Goal: Obtain resource: Download file/media

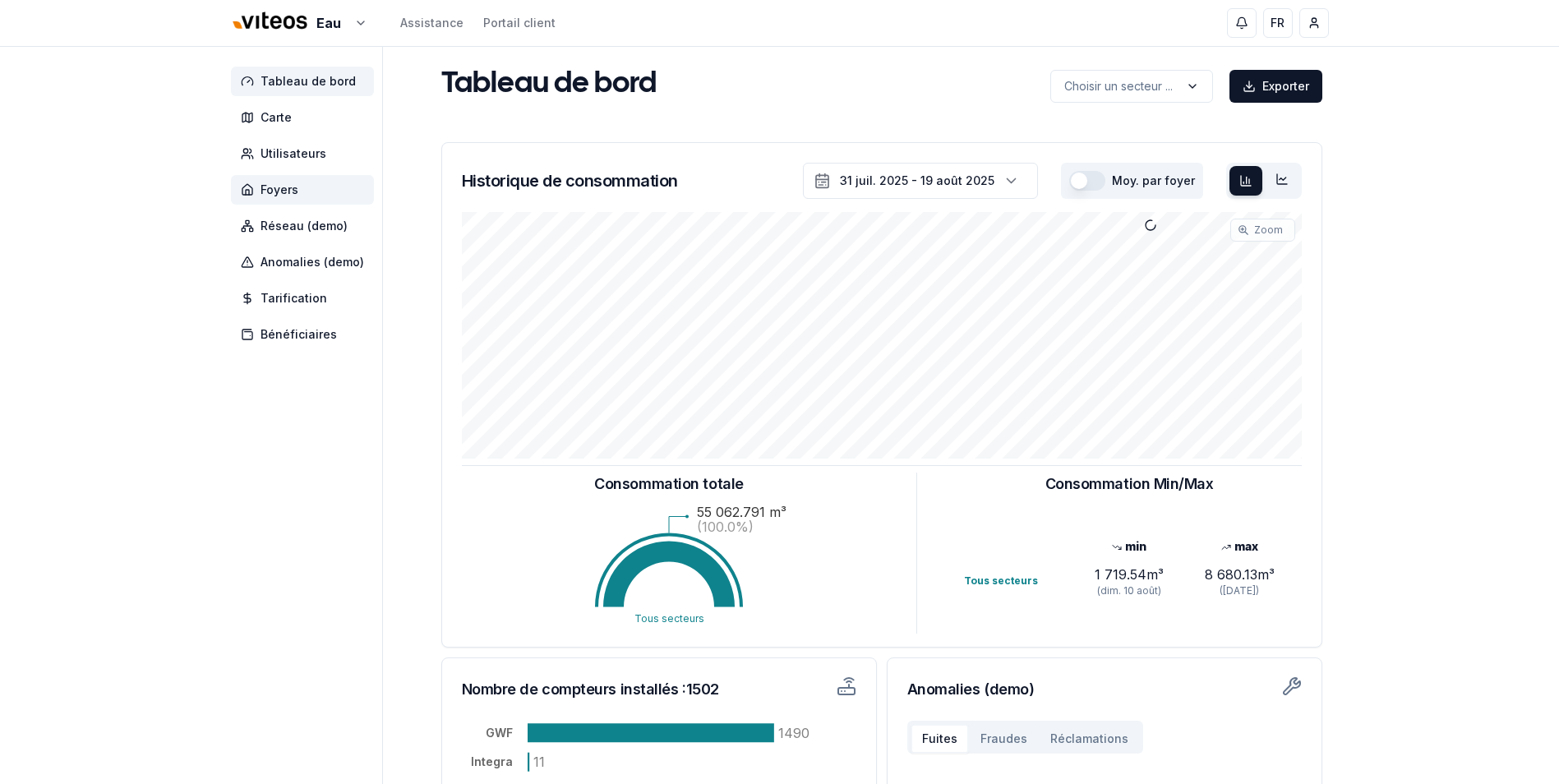
click at [281, 196] on span "Foyers" at bounding box center [280, 190] width 38 height 16
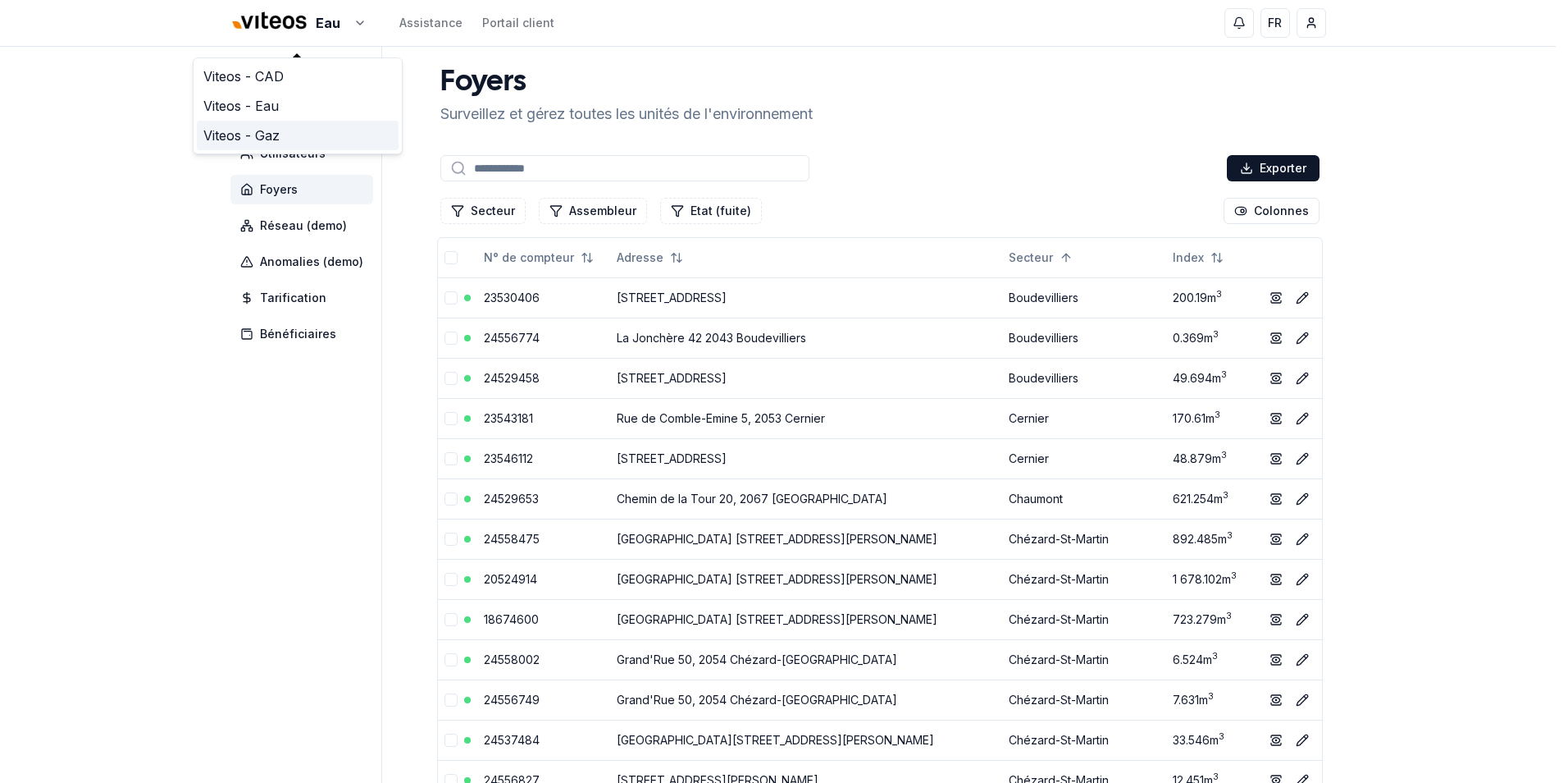
click at [244, 132] on link "Viteos - Gaz" at bounding box center [298, 135] width 202 height 29
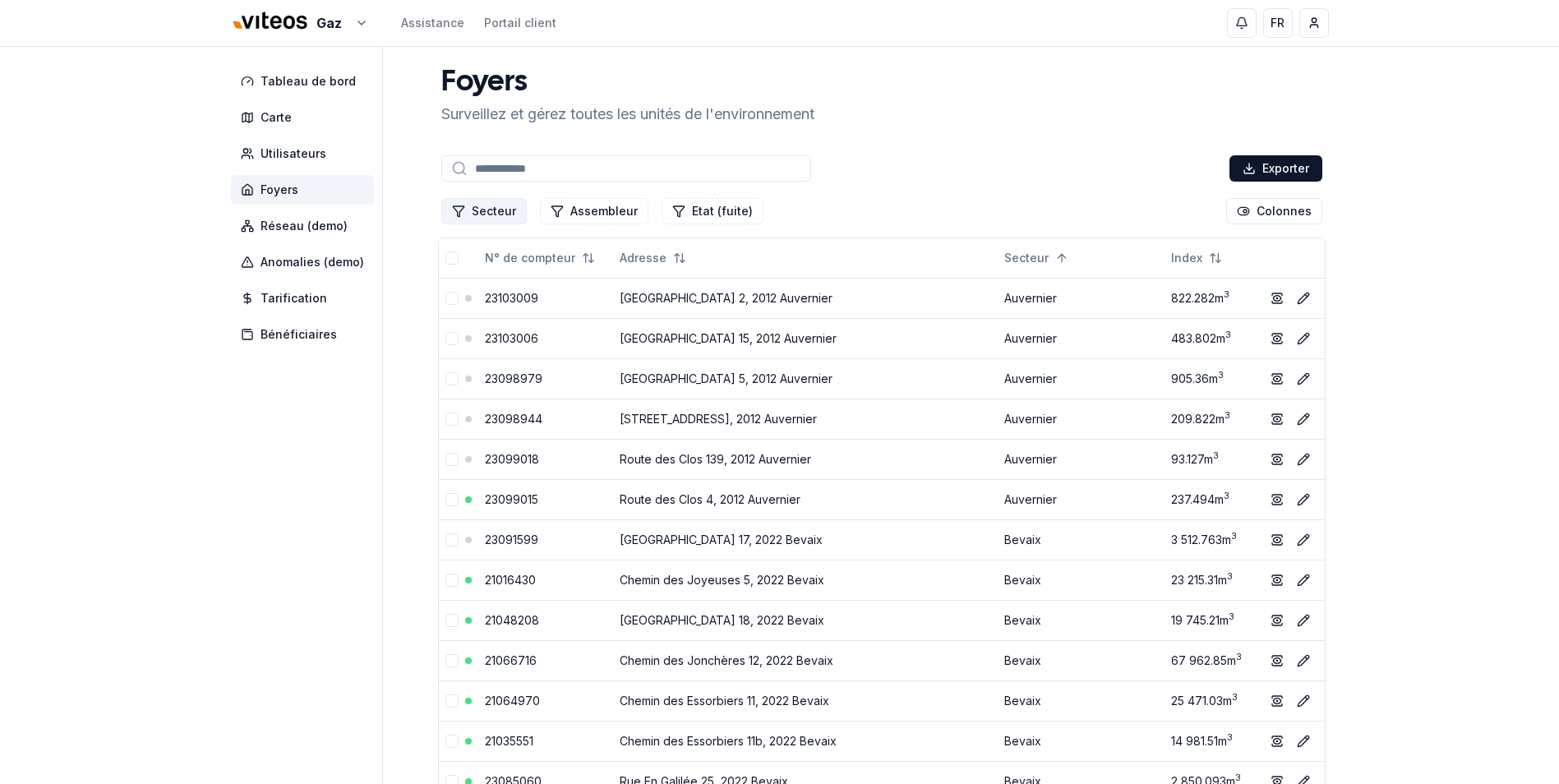
click at [513, 212] on button "Secteur" at bounding box center [484, 211] width 86 height 27
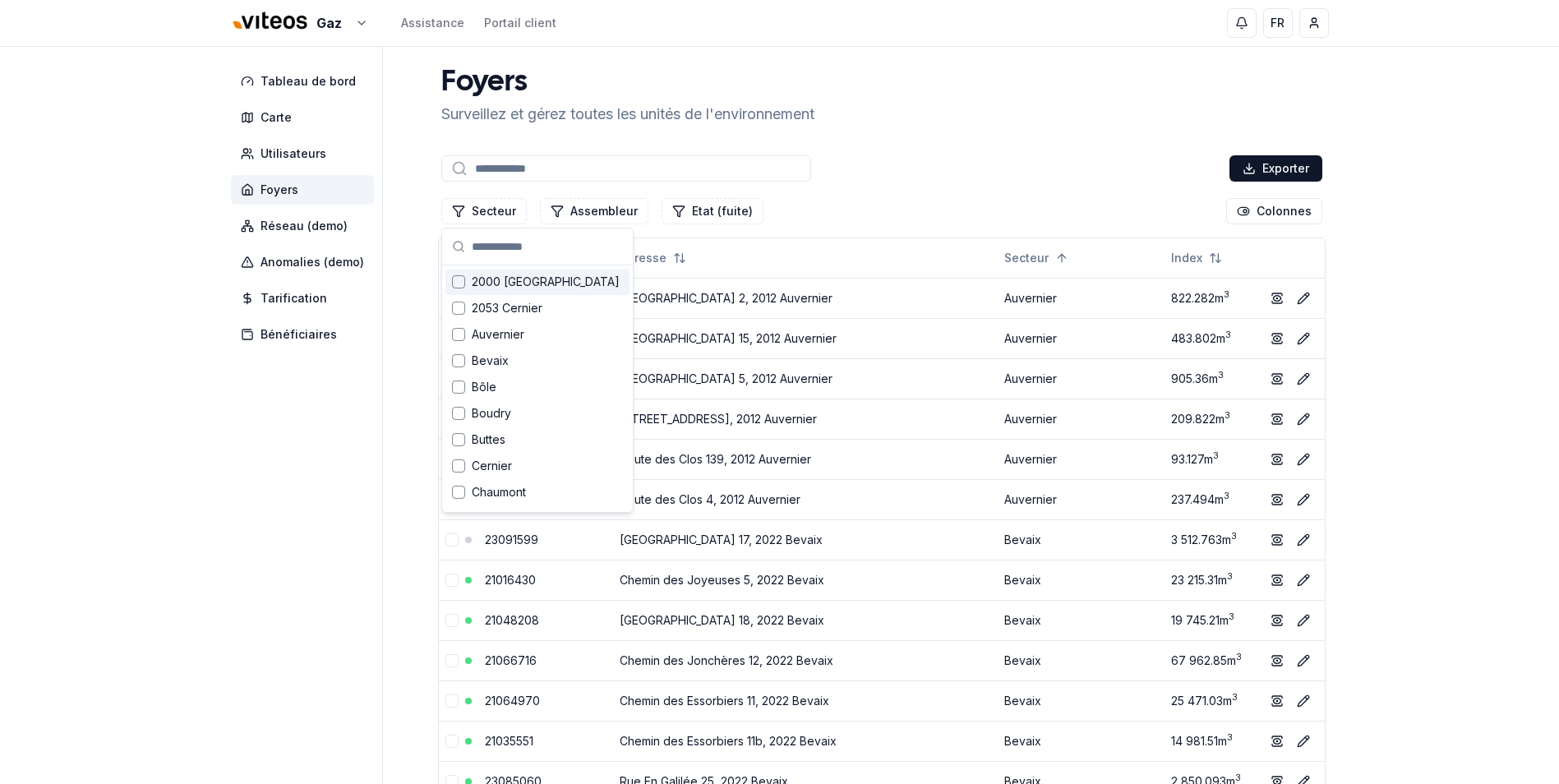
click at [554, 247] on input "text" at bounding box center [547, 246] width 151 height 36
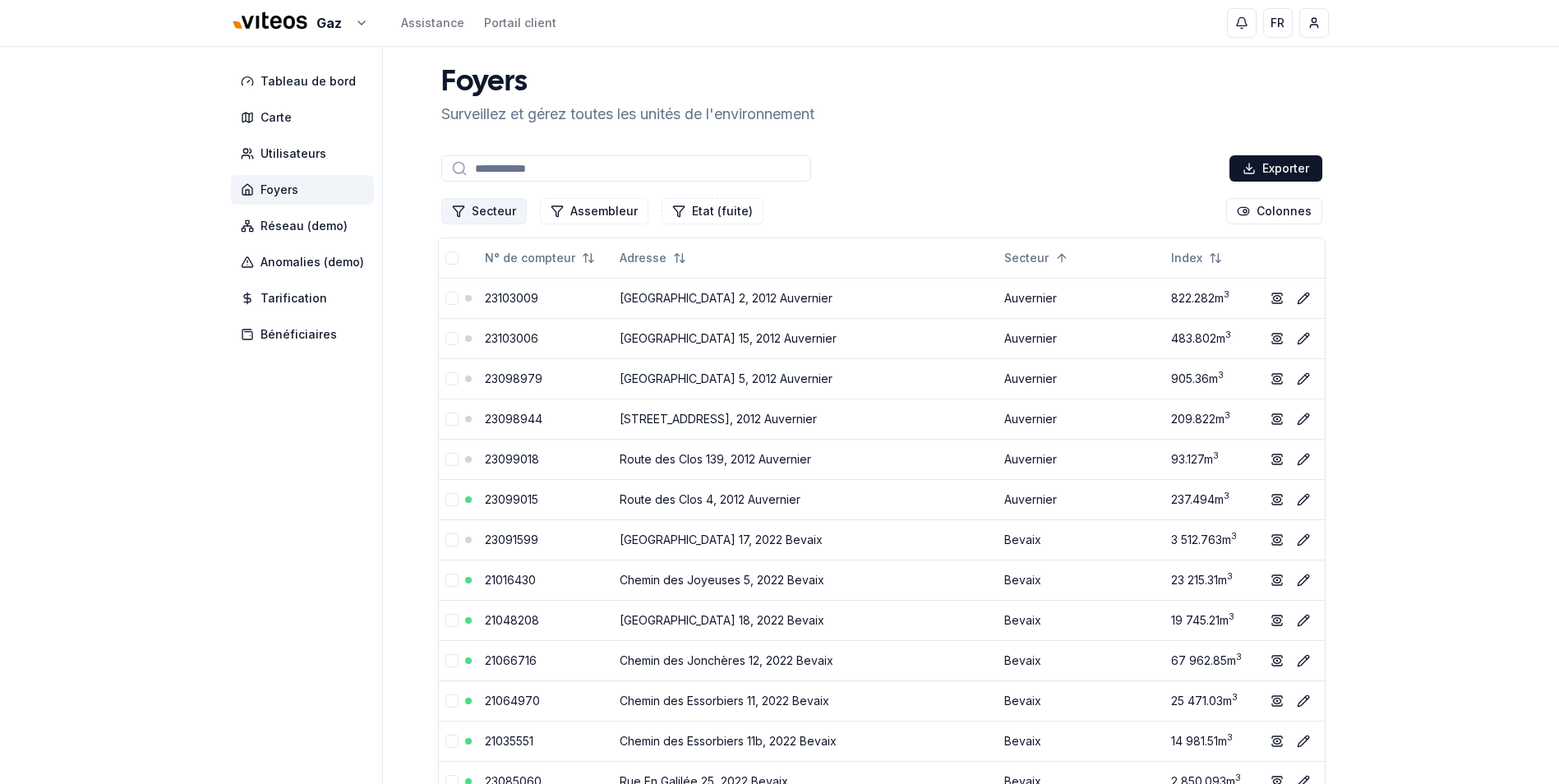
click at [481, 211] on button "Secteur" at bounding box center [484, 211] width 86 height 27
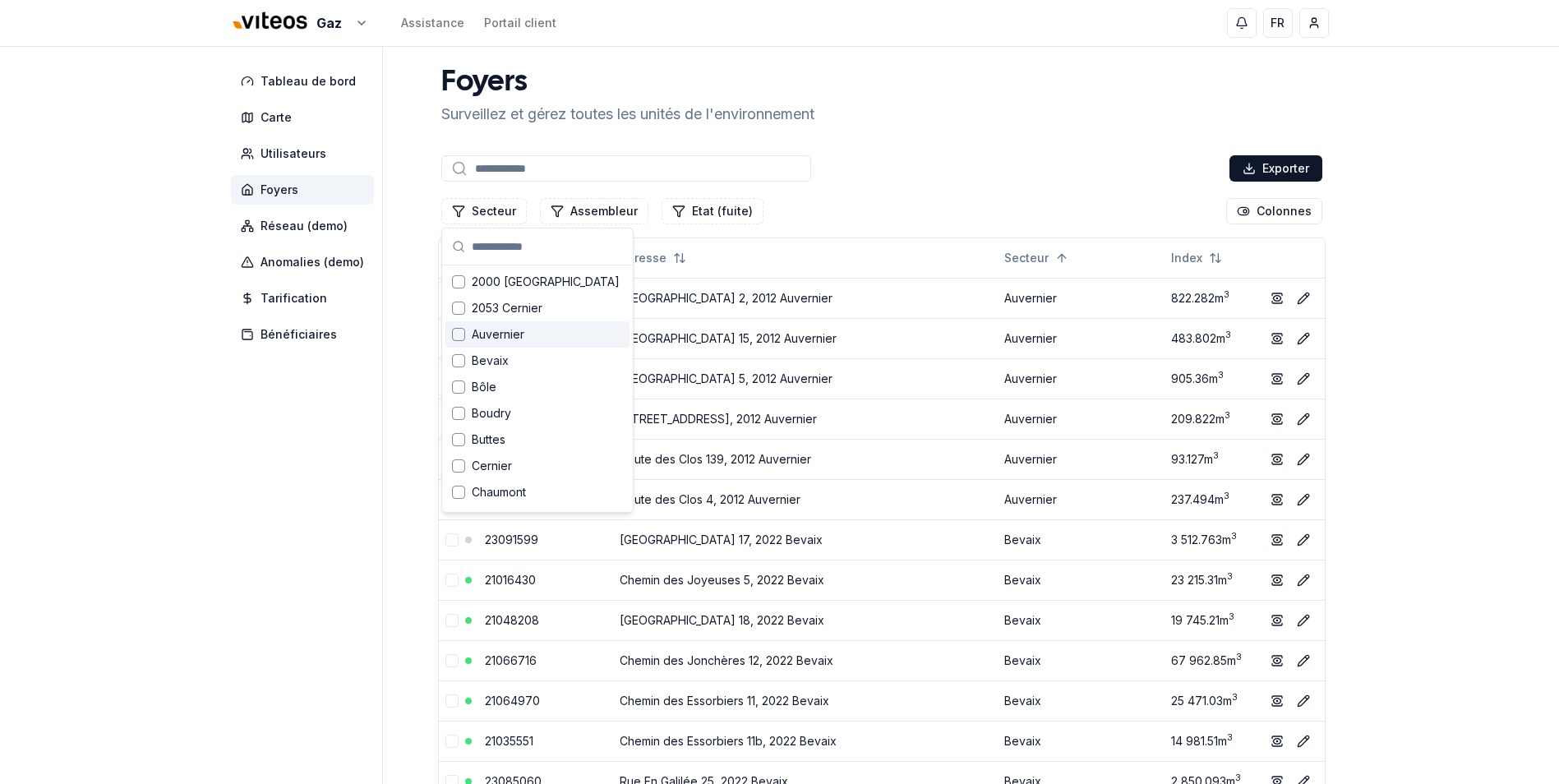
click at [518, 335] on span "Auvernier" at bounding box center [498, 334] width 52 height 16
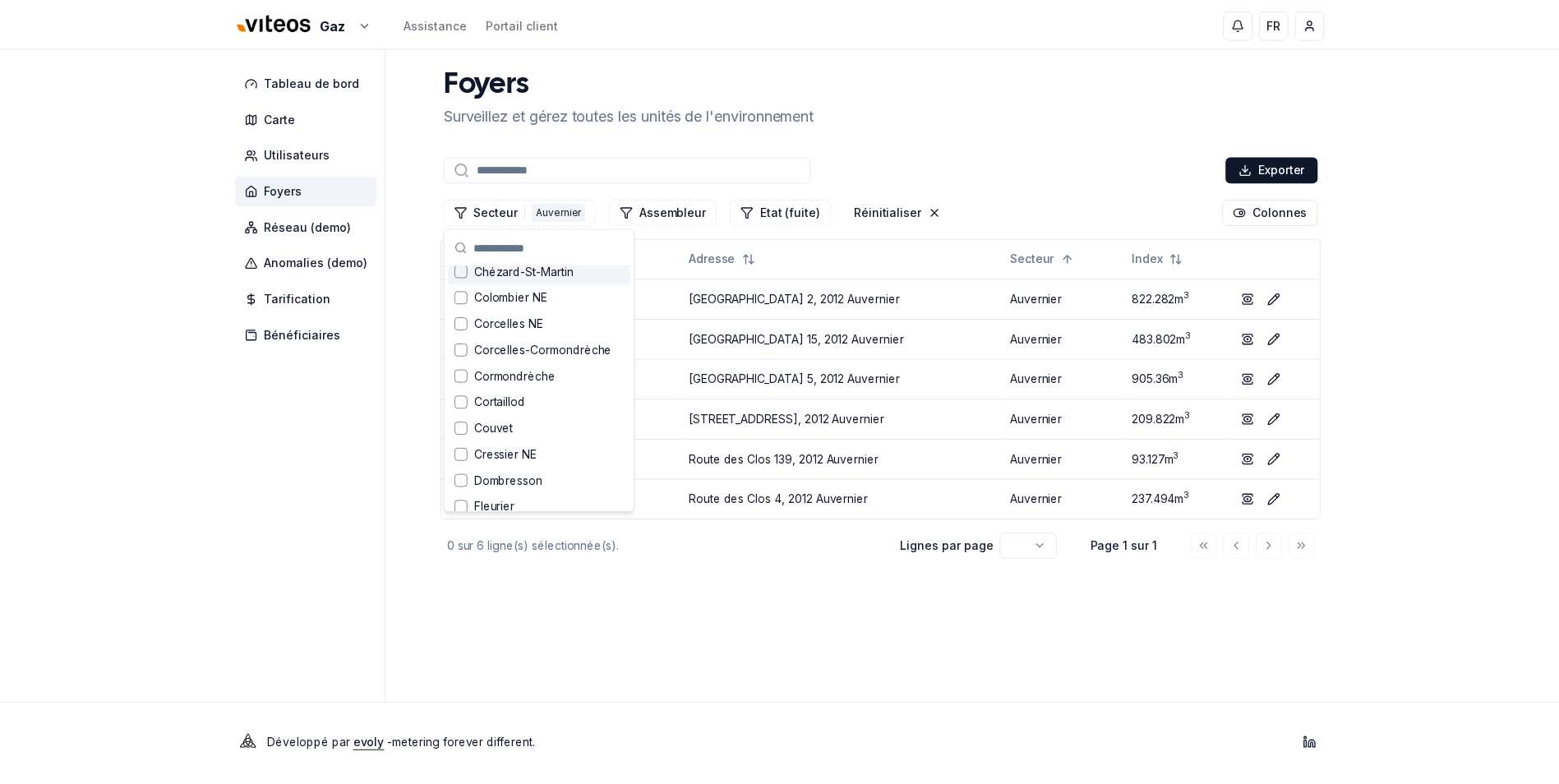
scroll to position [262, 0]
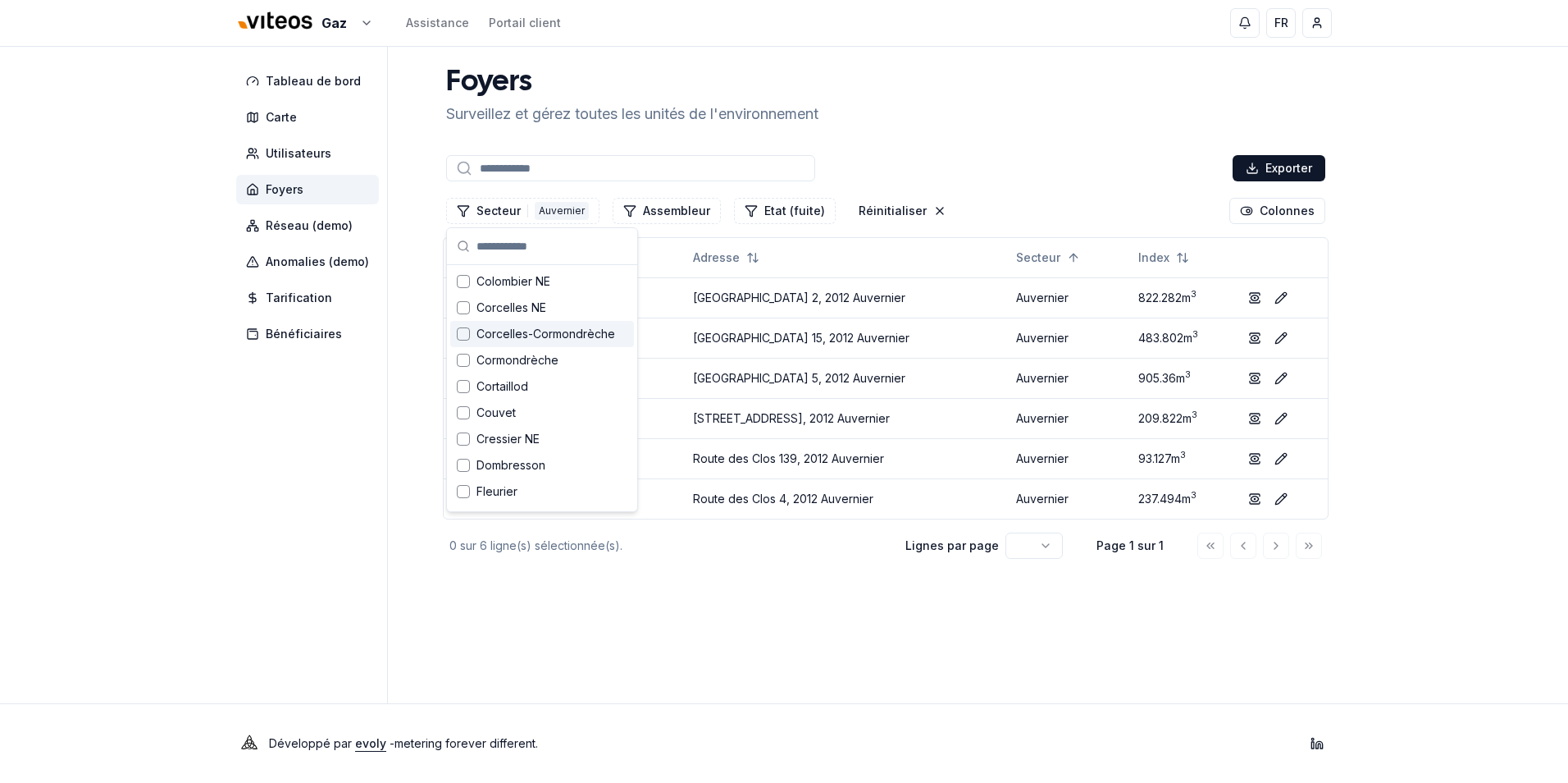
click at [495, 333] on span "Corcelles-Cormondrèche" at bounding box center [546, 333] width 139 height 16
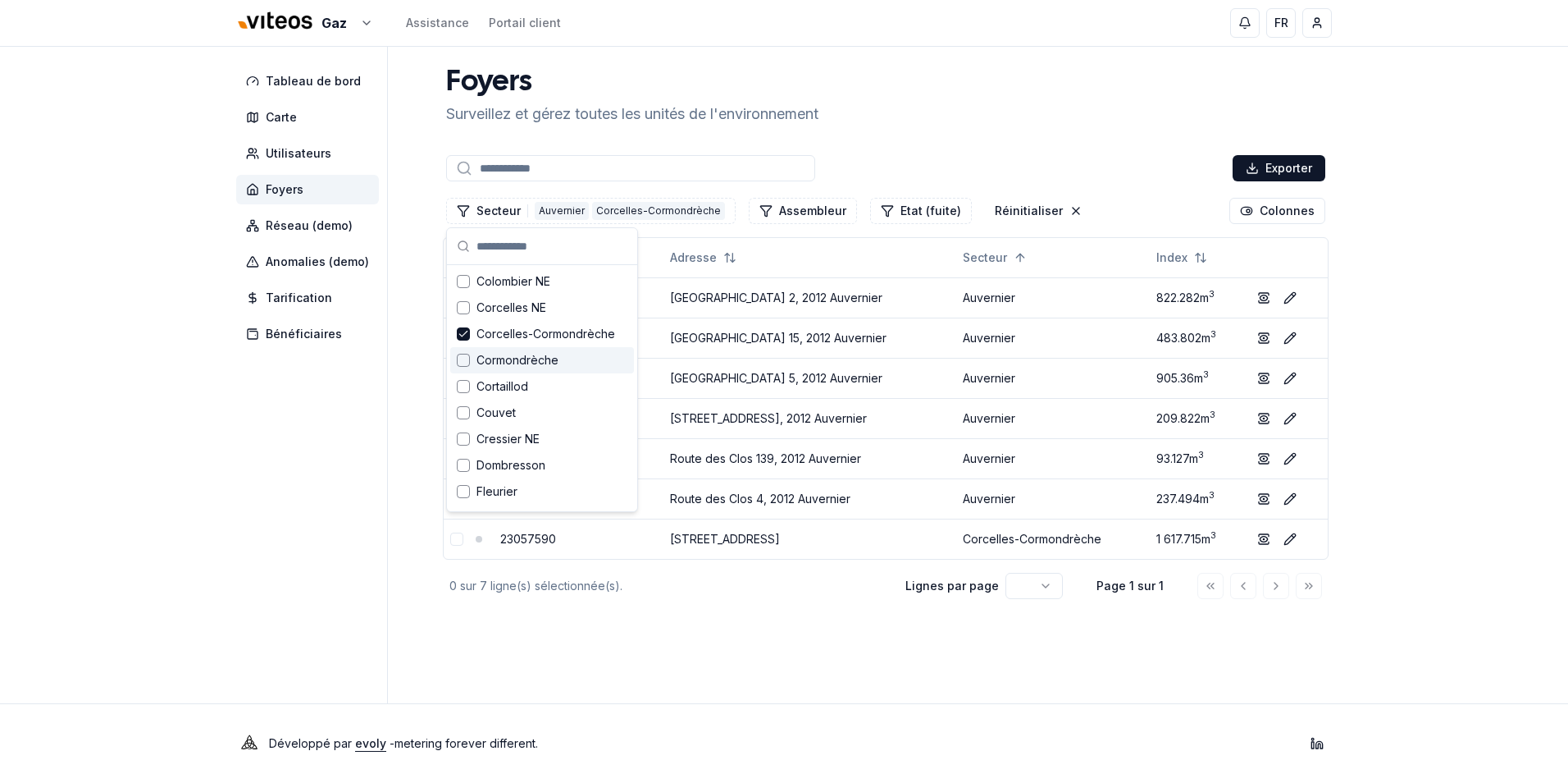
click at [507, 363] on span "Cormondrèche" at bounding box center [517, 360] width 82 height 16
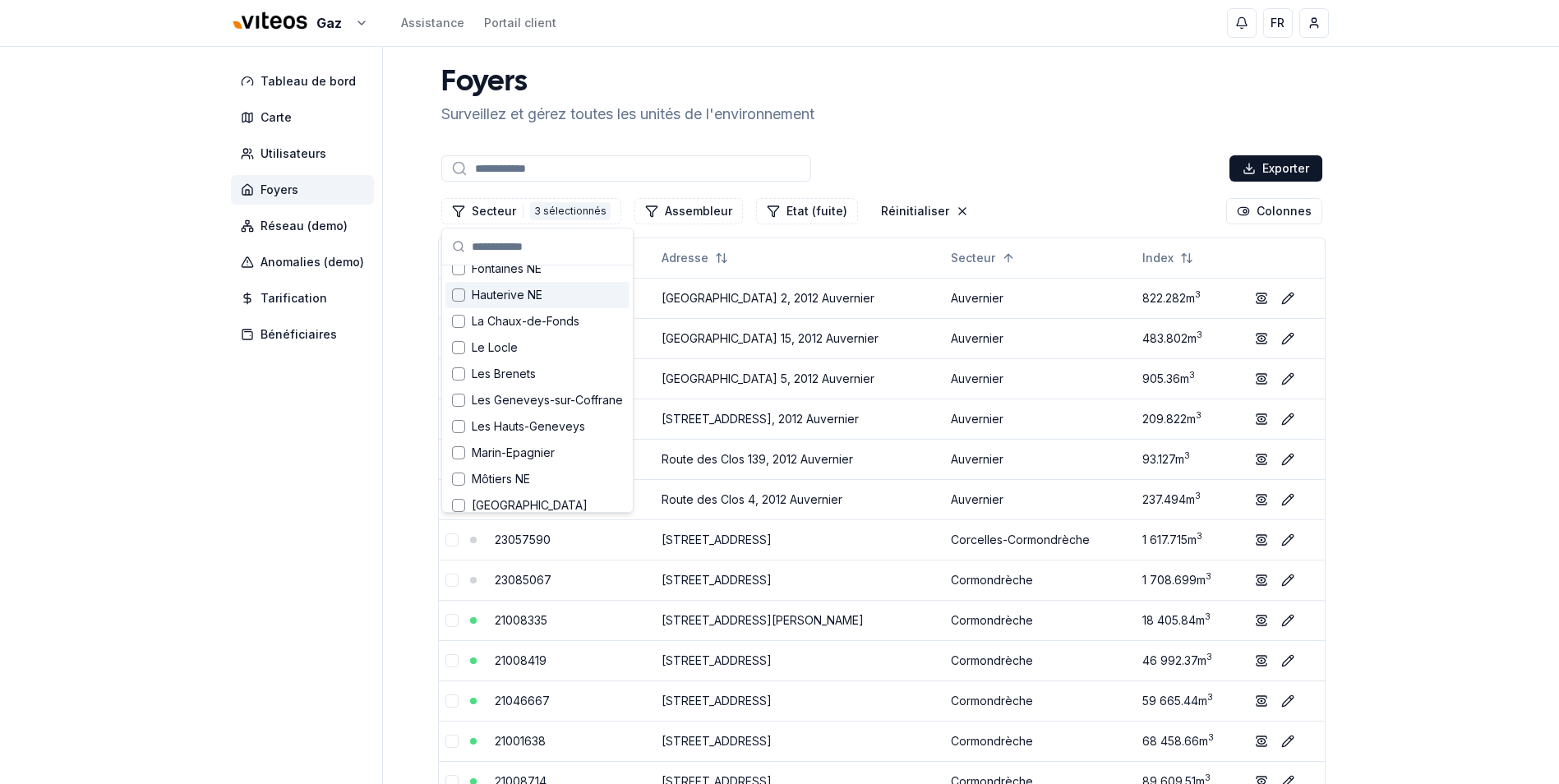
scroll to position [673, 0]
click at [553, 377] on span "Marin-Epagnier" at bounding box center [513, 370] width 83 height 16
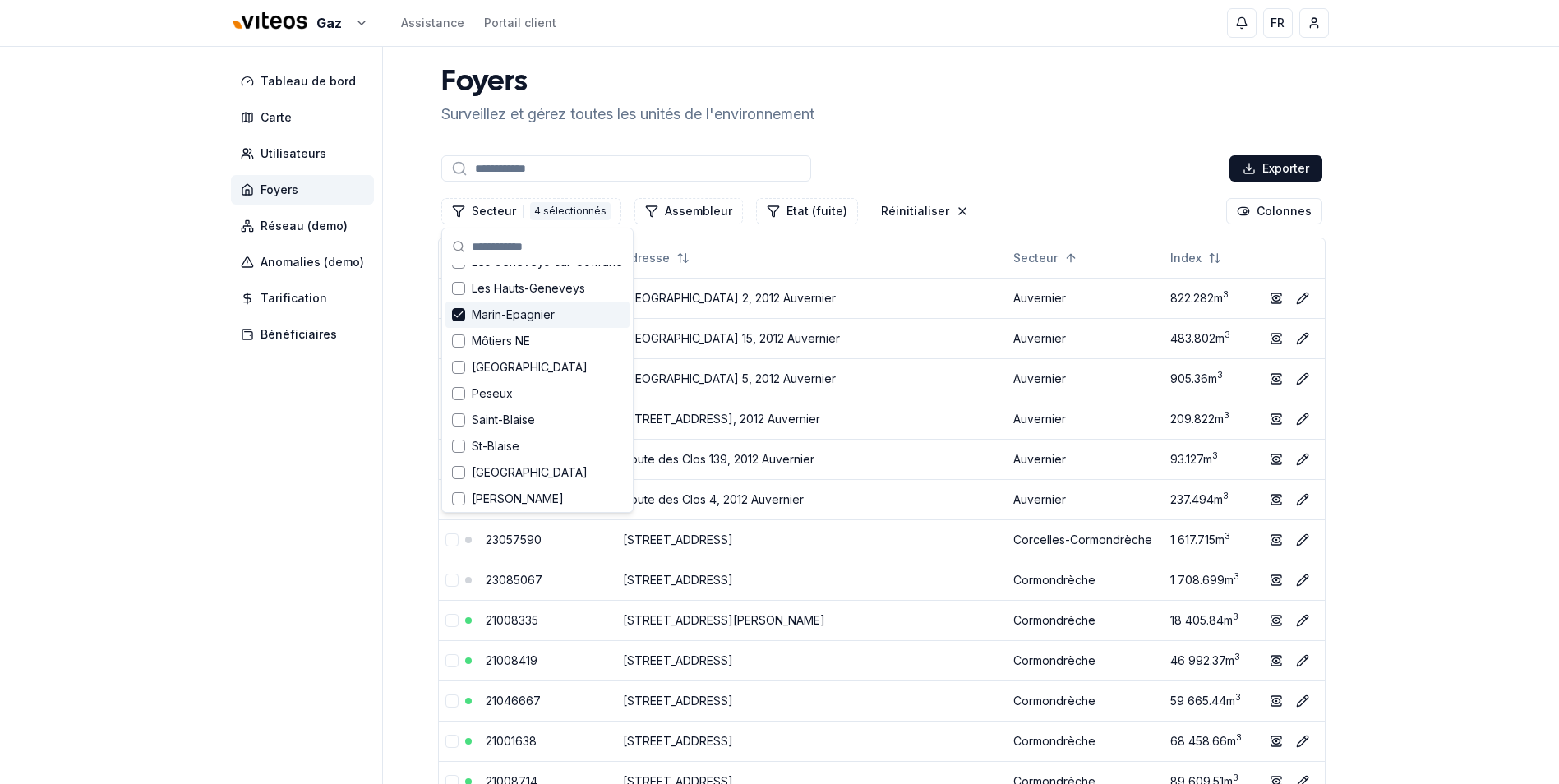
scroll to position [756, 0]
click at [492, 375] on span "Peseux" at bounding box center [492, 366] width 41 height 16
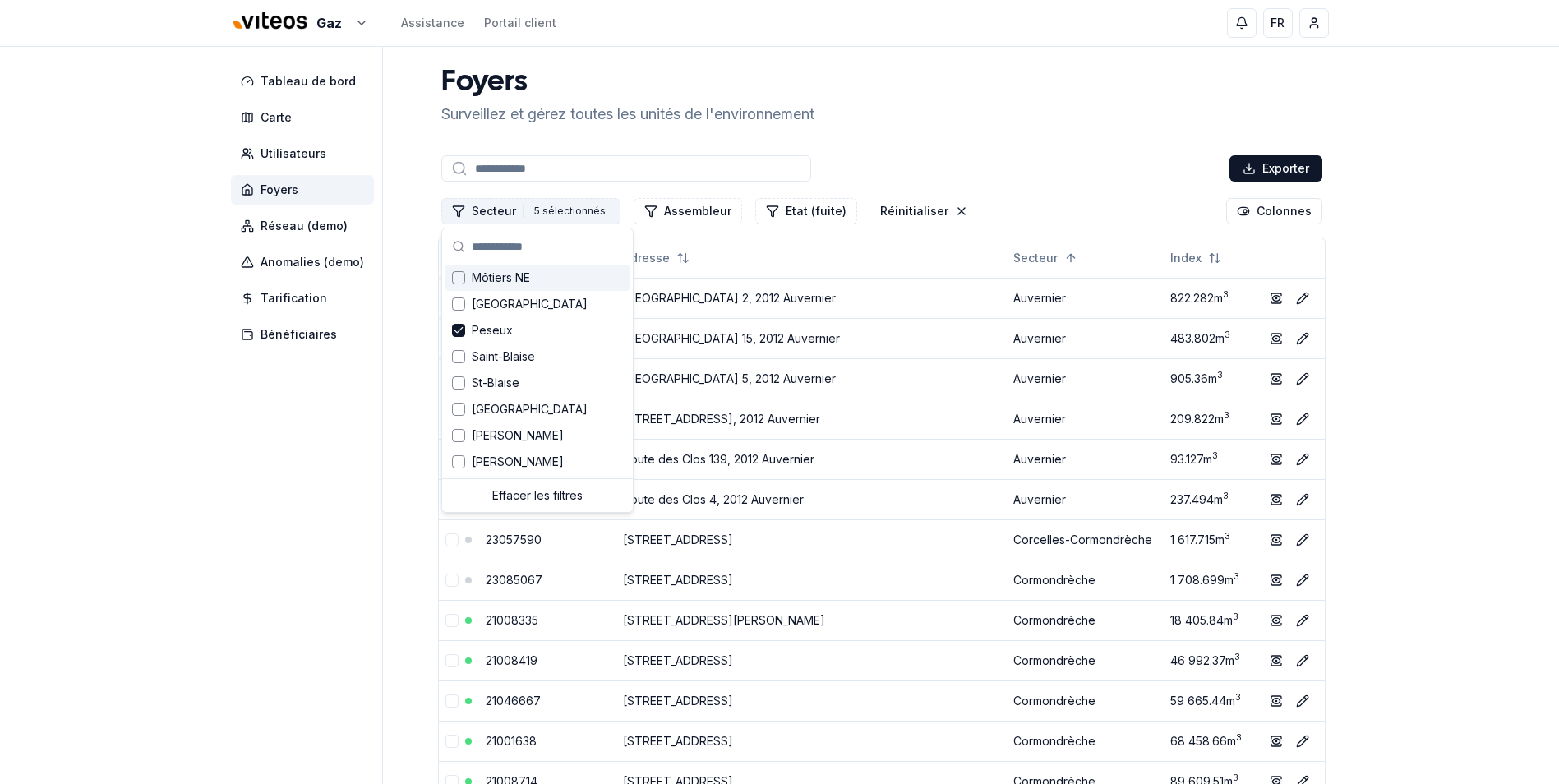
click at [505, 214] on button "Secteur 5 5 sélectionnés" at bounding box center [530, 211] width 179 height 27
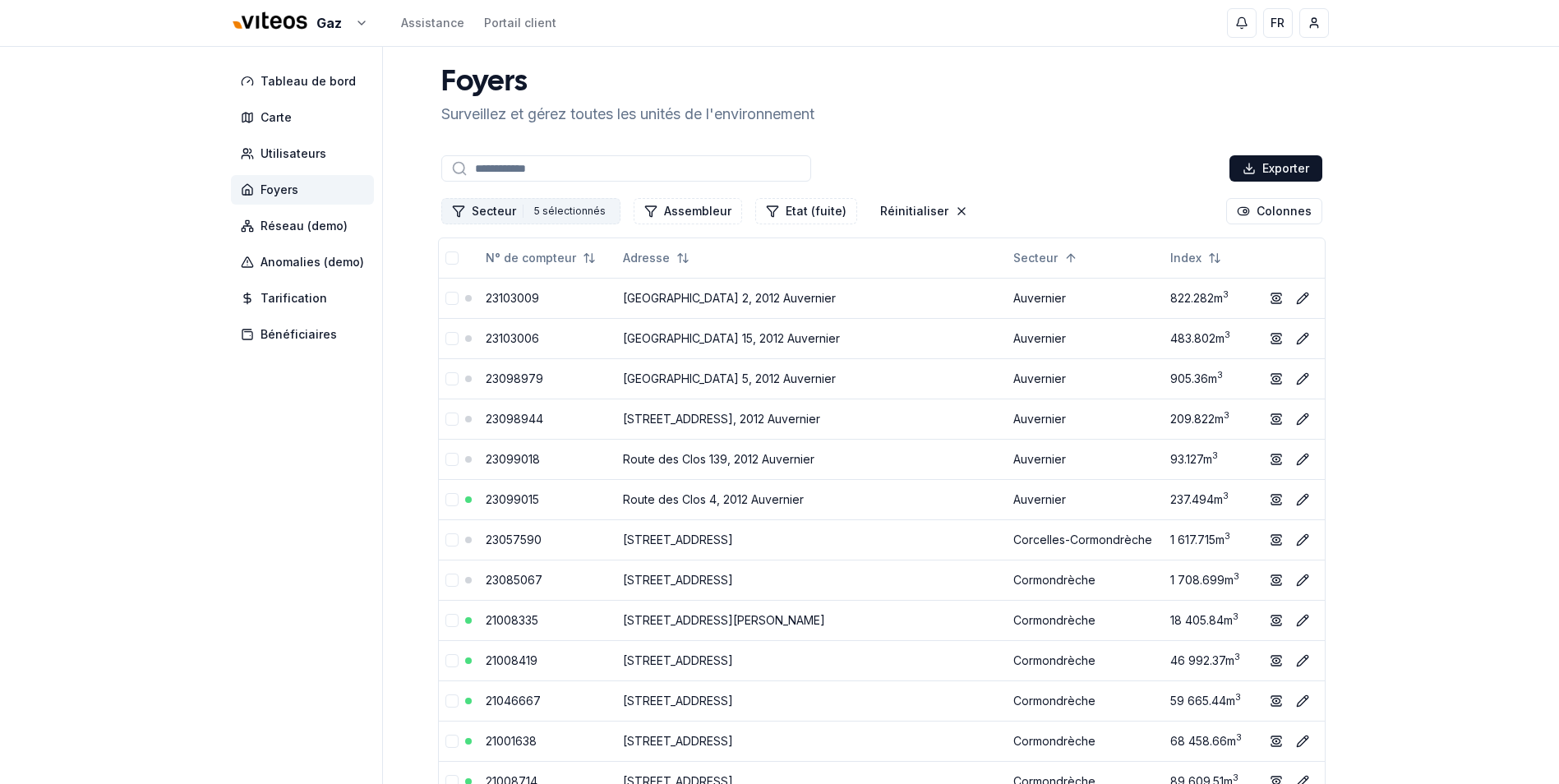
click at [515, 215] on button "Secteur 5 5 sélectionnés" at bounding box center [530, 211] width 179 height 27
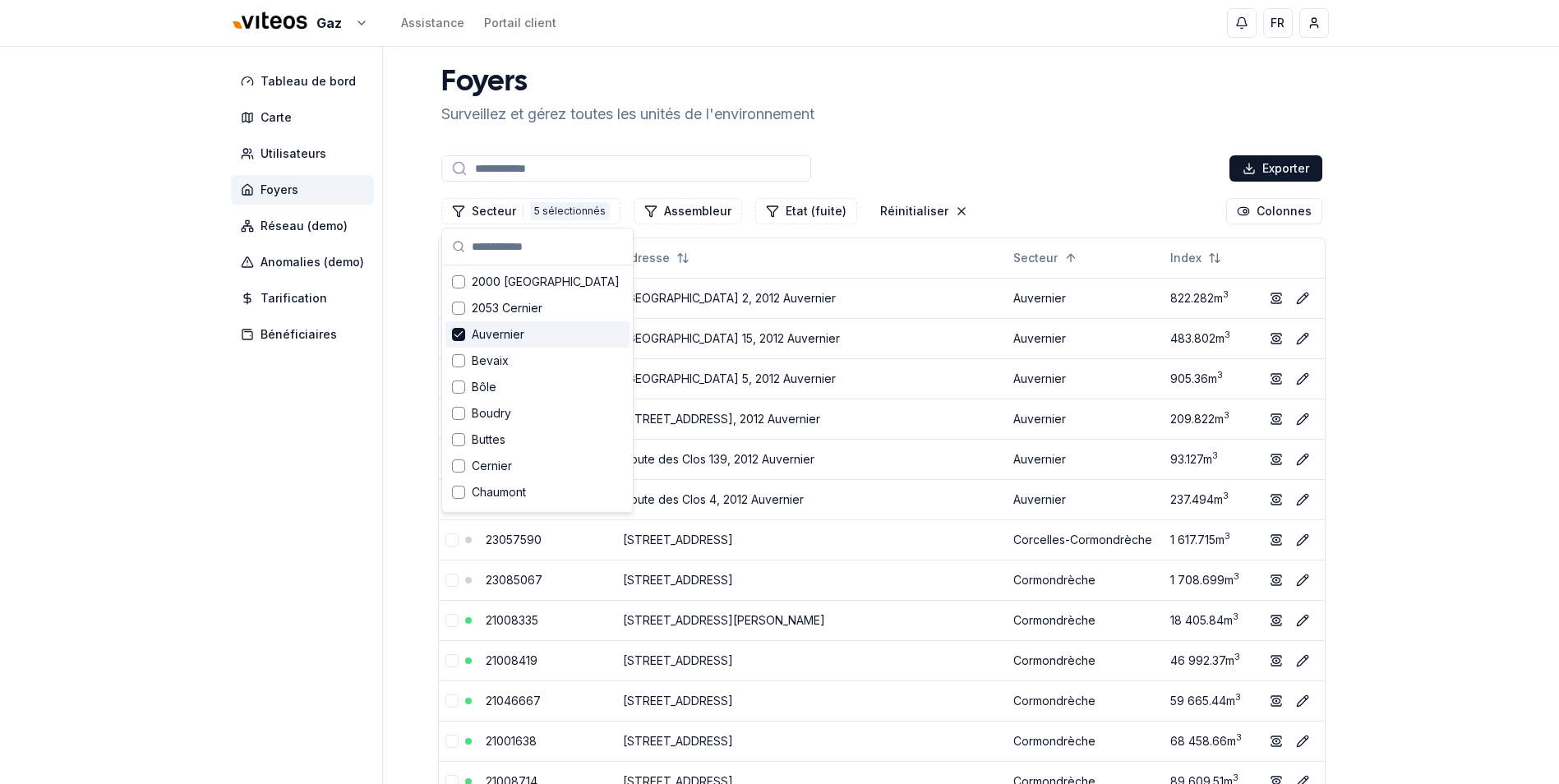
click at [497, 341] on span "Auvernier" at bounding box center [498, 334] width 52 height 16
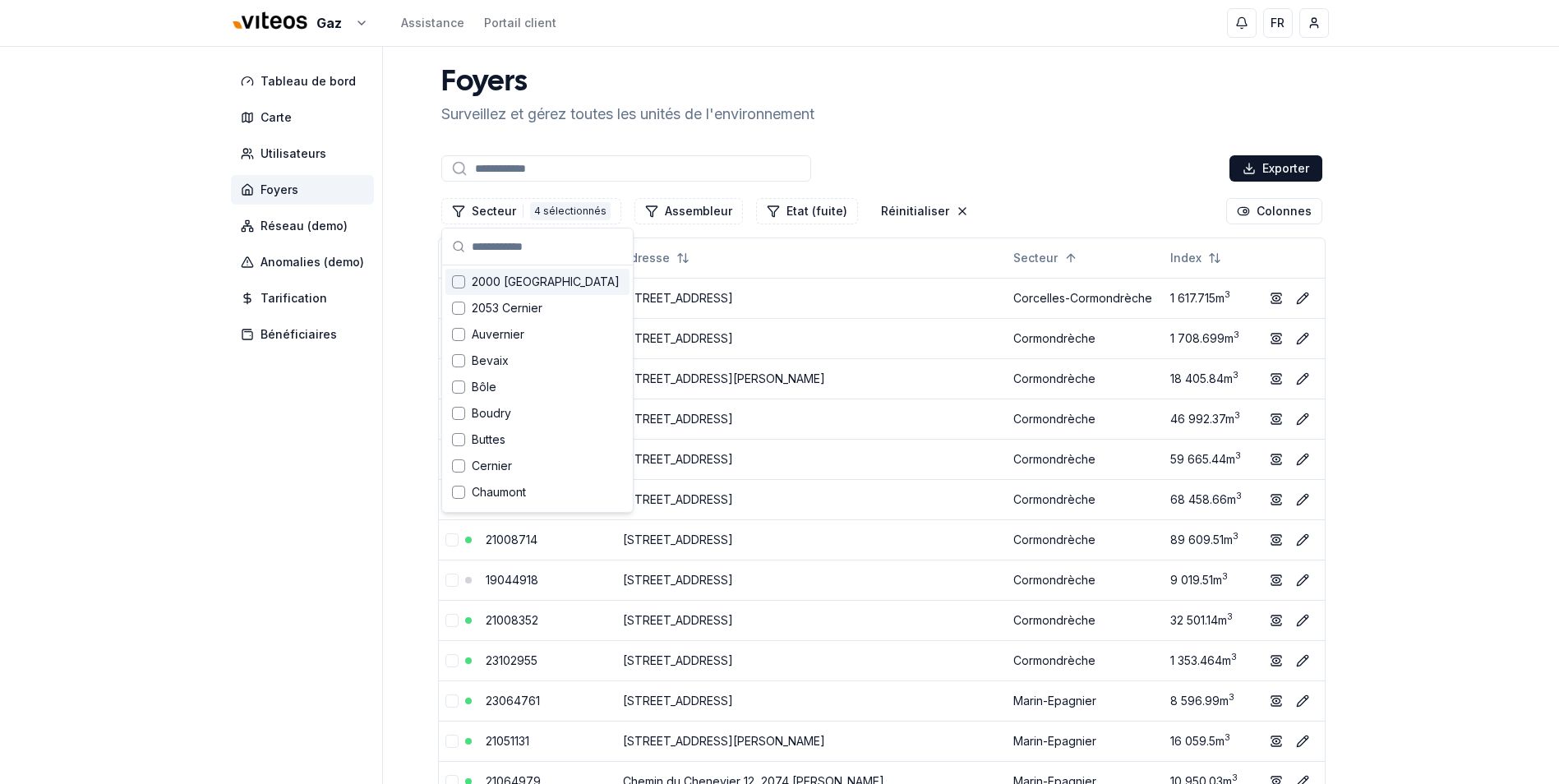
click at [280, 196] on span "Foyers" at bounding box center [280, 190] width 38 height 16
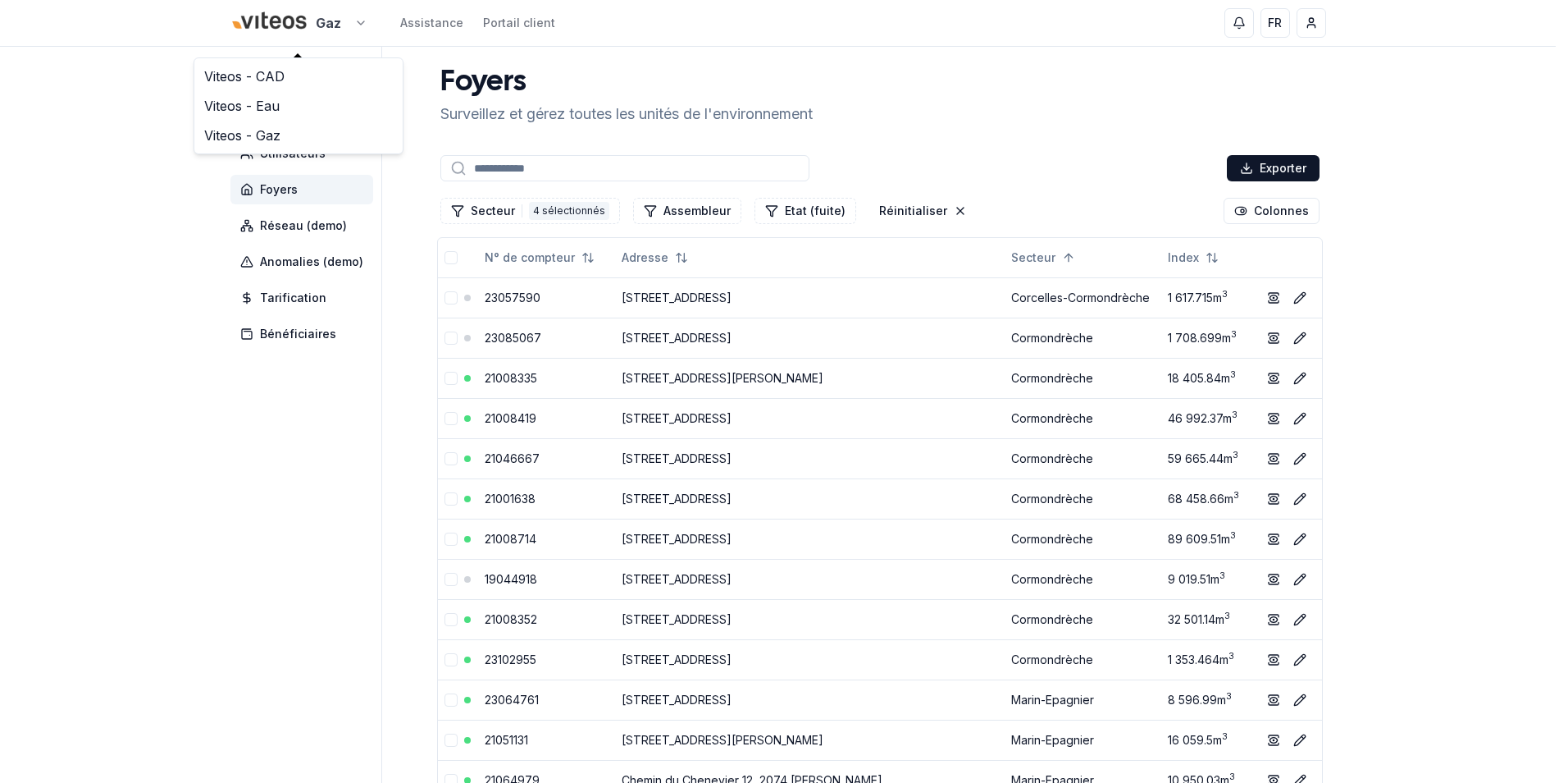
click at [274, 134] on link "Viteos - Gaz" at bounding box center [299, 135] width 202 height 29
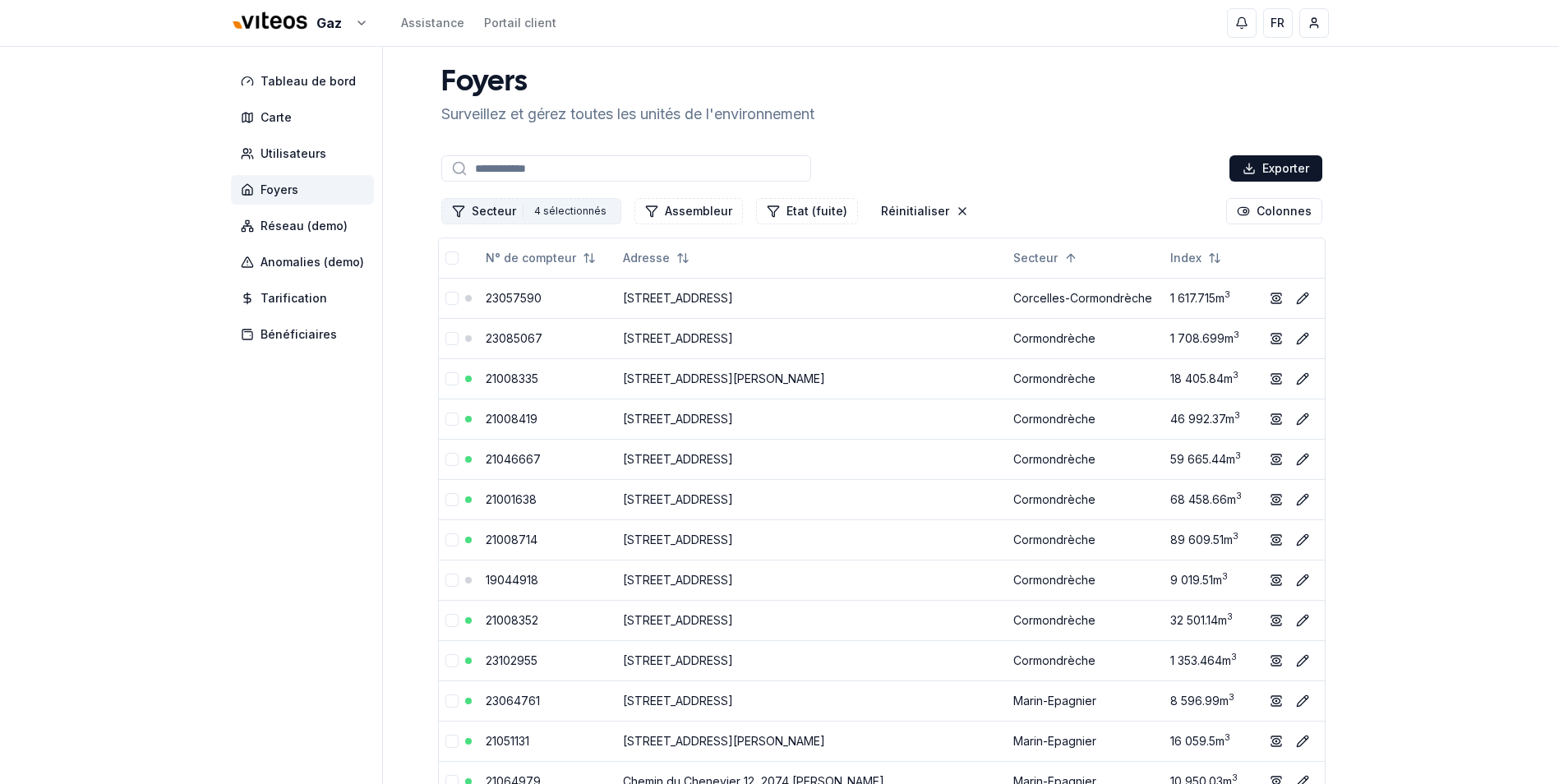
click at [571, 211] on div "4 sélectionnés" at bounding box center [571, 211] width 81 height 18
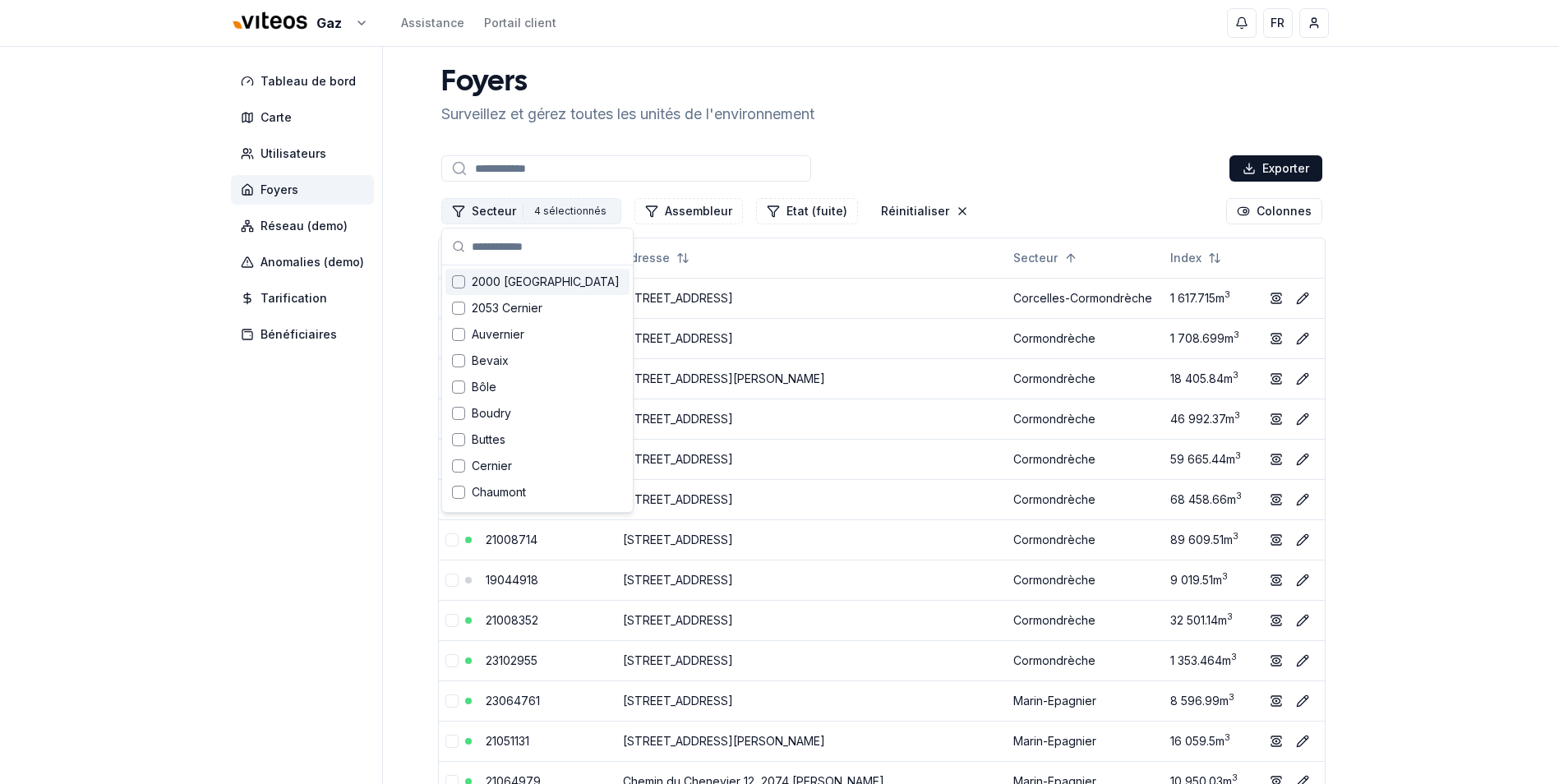
click at [458, 210] on icon "Filtrer les lignes" at bounding box center [458, 210] width 13 height 13
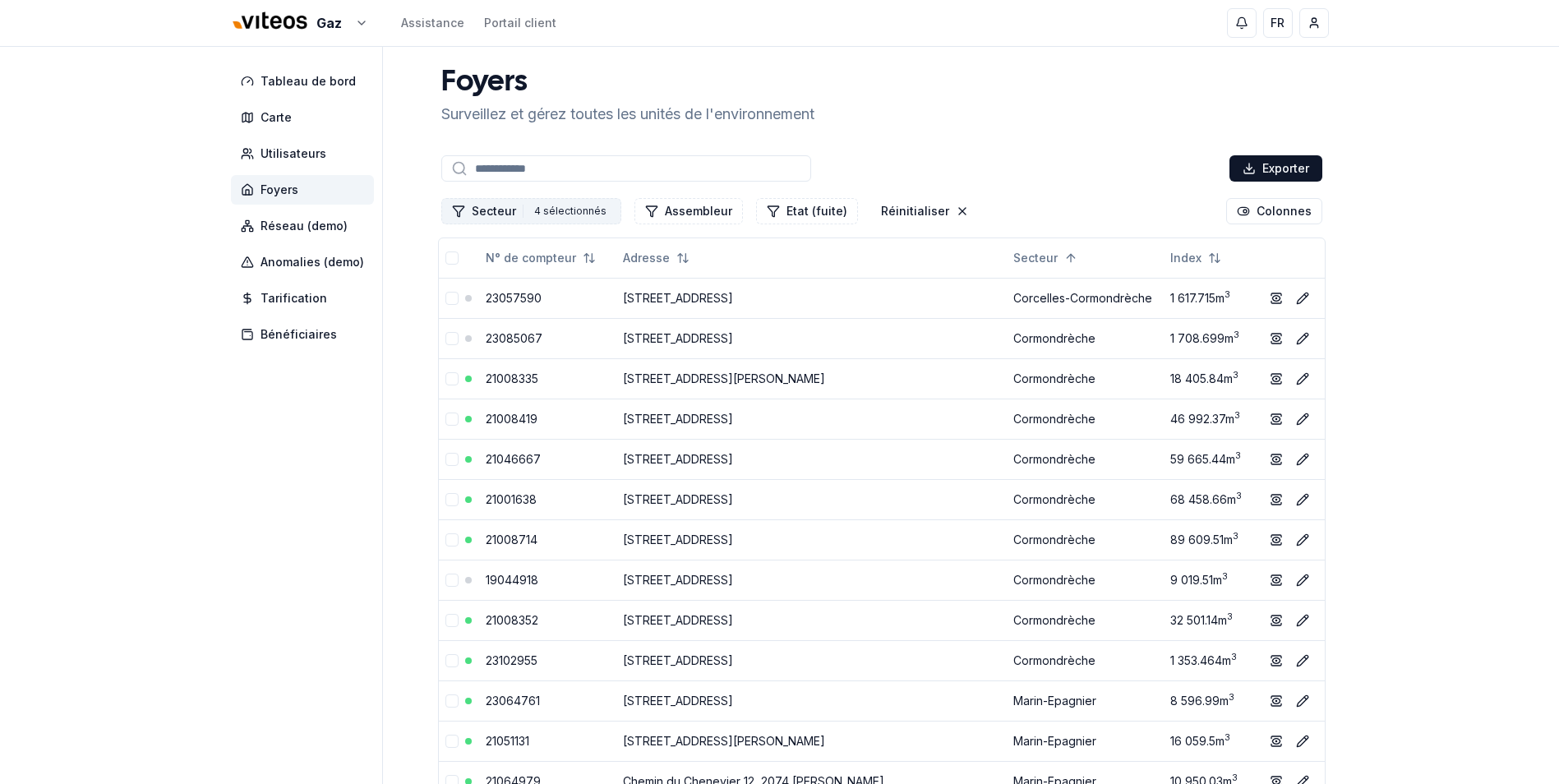
click at [458, 210] on icon "Filtrer les lignes" at bounding box center [458, 210] width 13 height 13
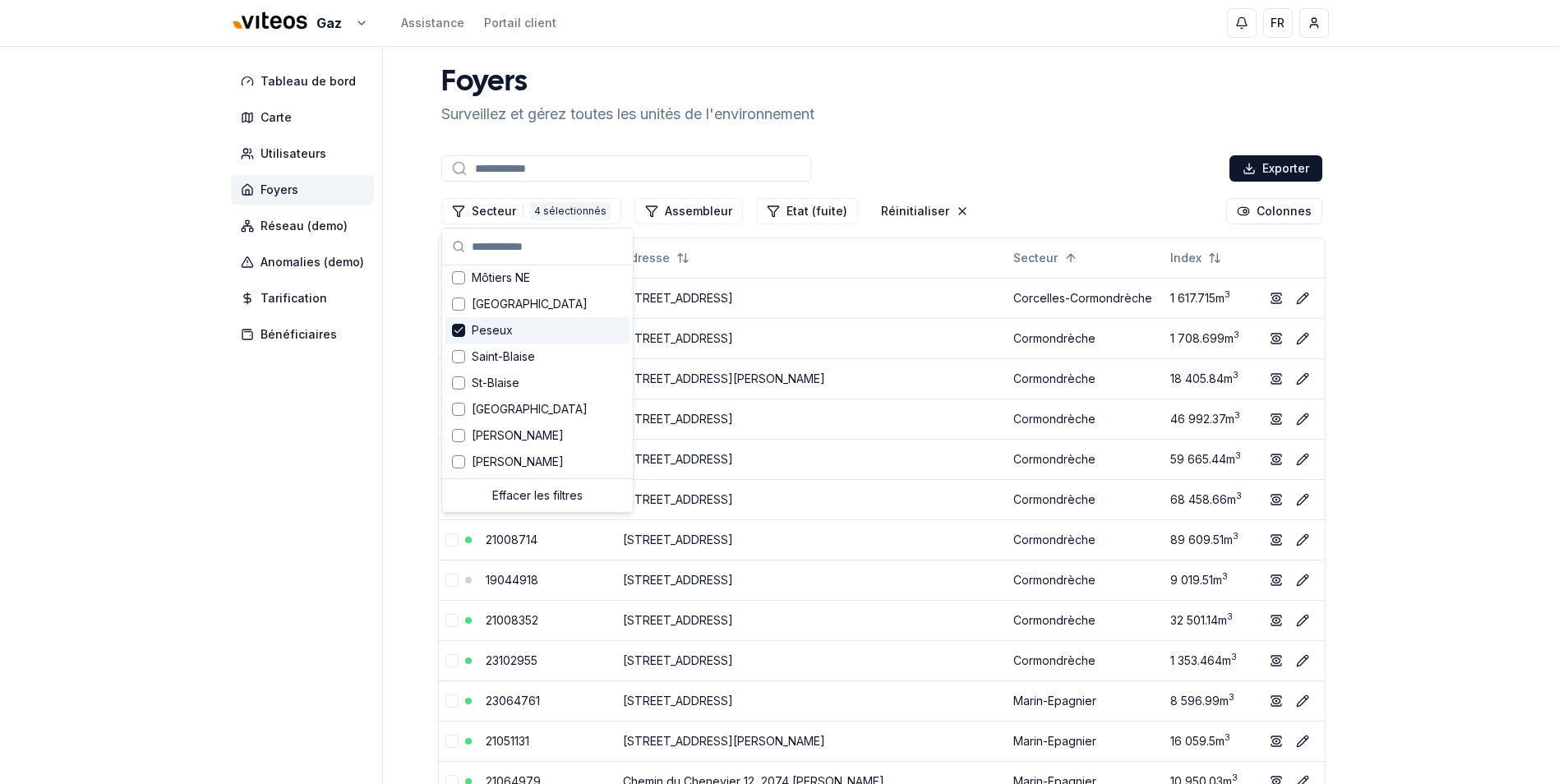
click at [484, 333] on span "Peseux" at bounding box center [492, 329] width 41 height 16
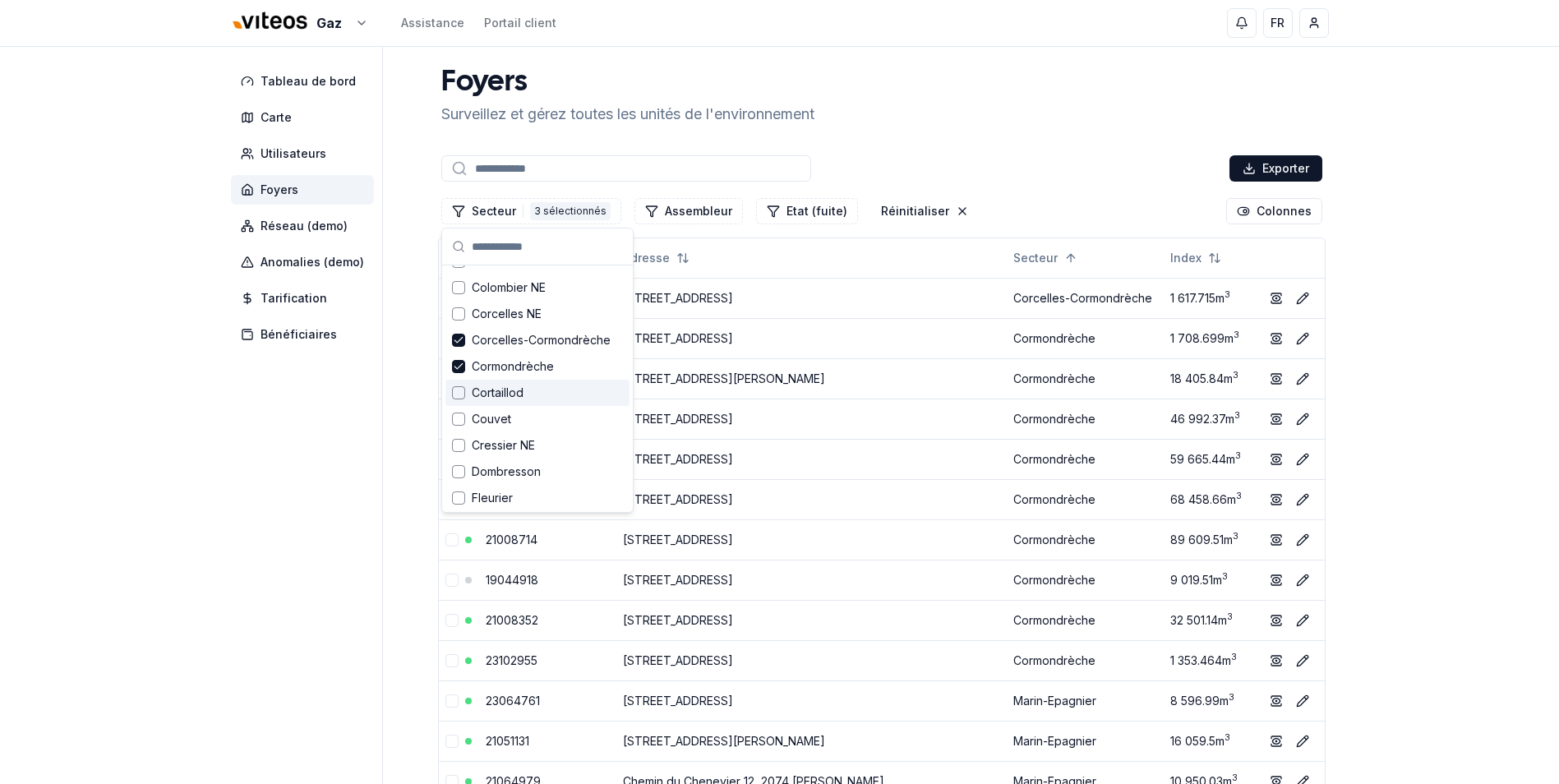
scroll to position [278, 0]
click at [512, 326] on span "Corcelles-Cormondrèche" at bounding box center [541, 319] width 139 height 16
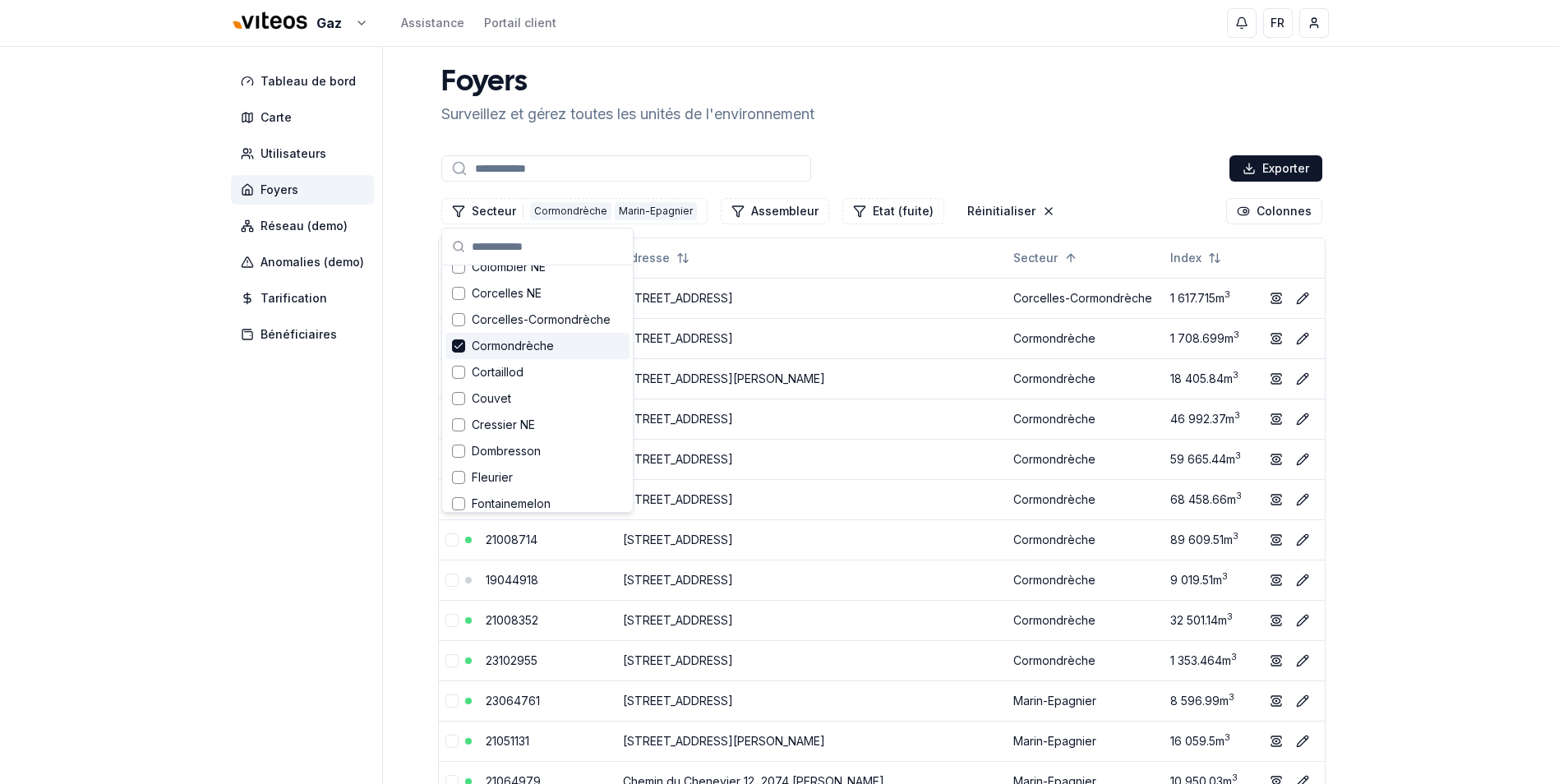
click at [501, 340] on span "Cormondrèche" at bounding box center [513, 346] width 82 height 16
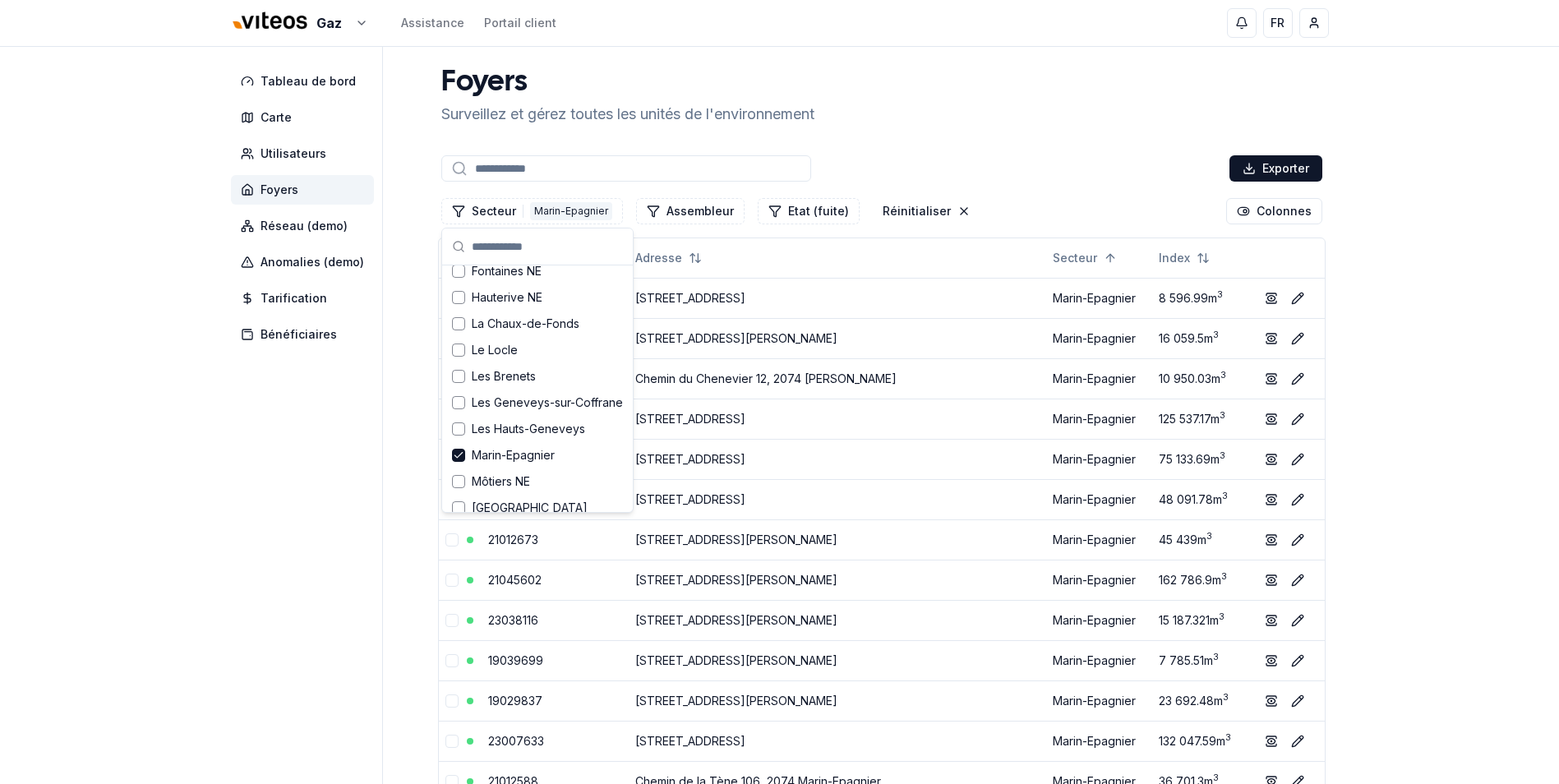
scroll to position [606, 0]
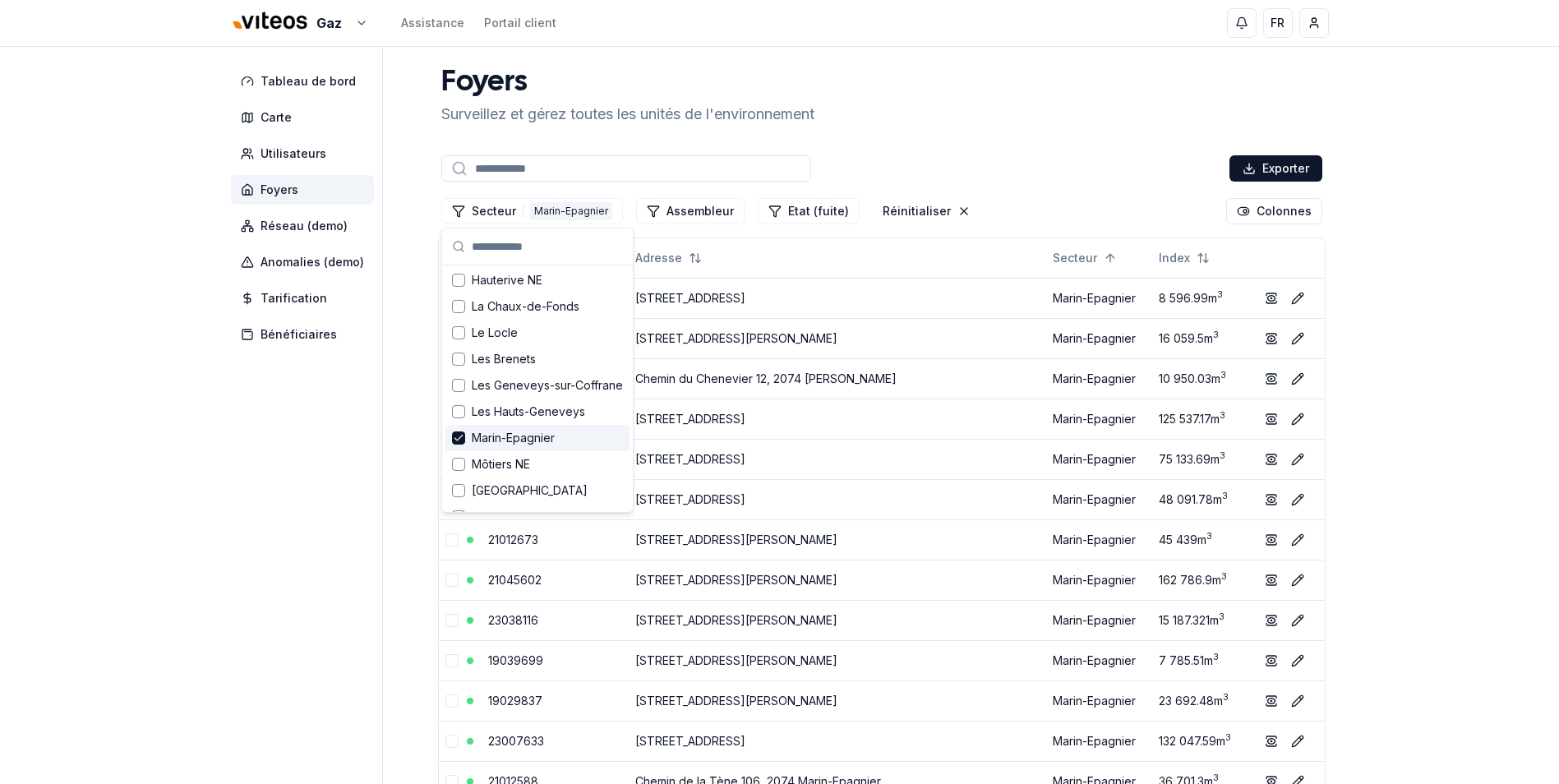
drag, startPoint x: 498, startPoint y: 443, endPoint x: 478, endPoint y: 437, distance: 20.9
click at [499, 443] on span "Marin-Epagnier" at bounding box center [513, 437] width 83 height 16
click at [494, 439] on span "Marin-Epagnier" at bounding box center [513, 437] width 83 height 16
click at [467, 436] on div "Marin-Epagnier" at bounding box center [537, 437] width 184 height 27
click at [459, 437] on div "Suggestions" at bounding box center [458, 437] width 13 height 13
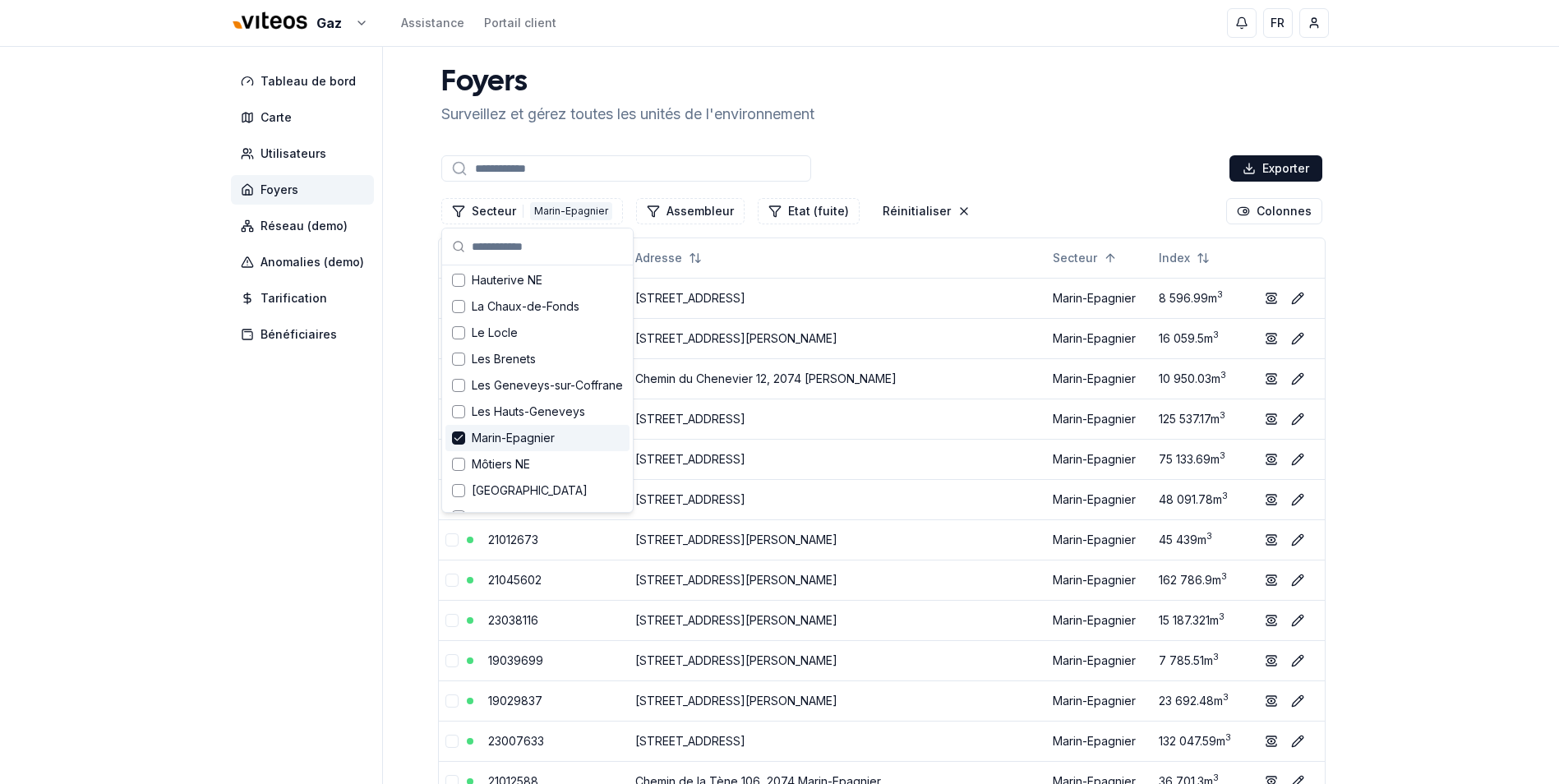
click at [498, 437] on span "Marin-Epagnier" at bounding box center [513, 437] width 83 height 16
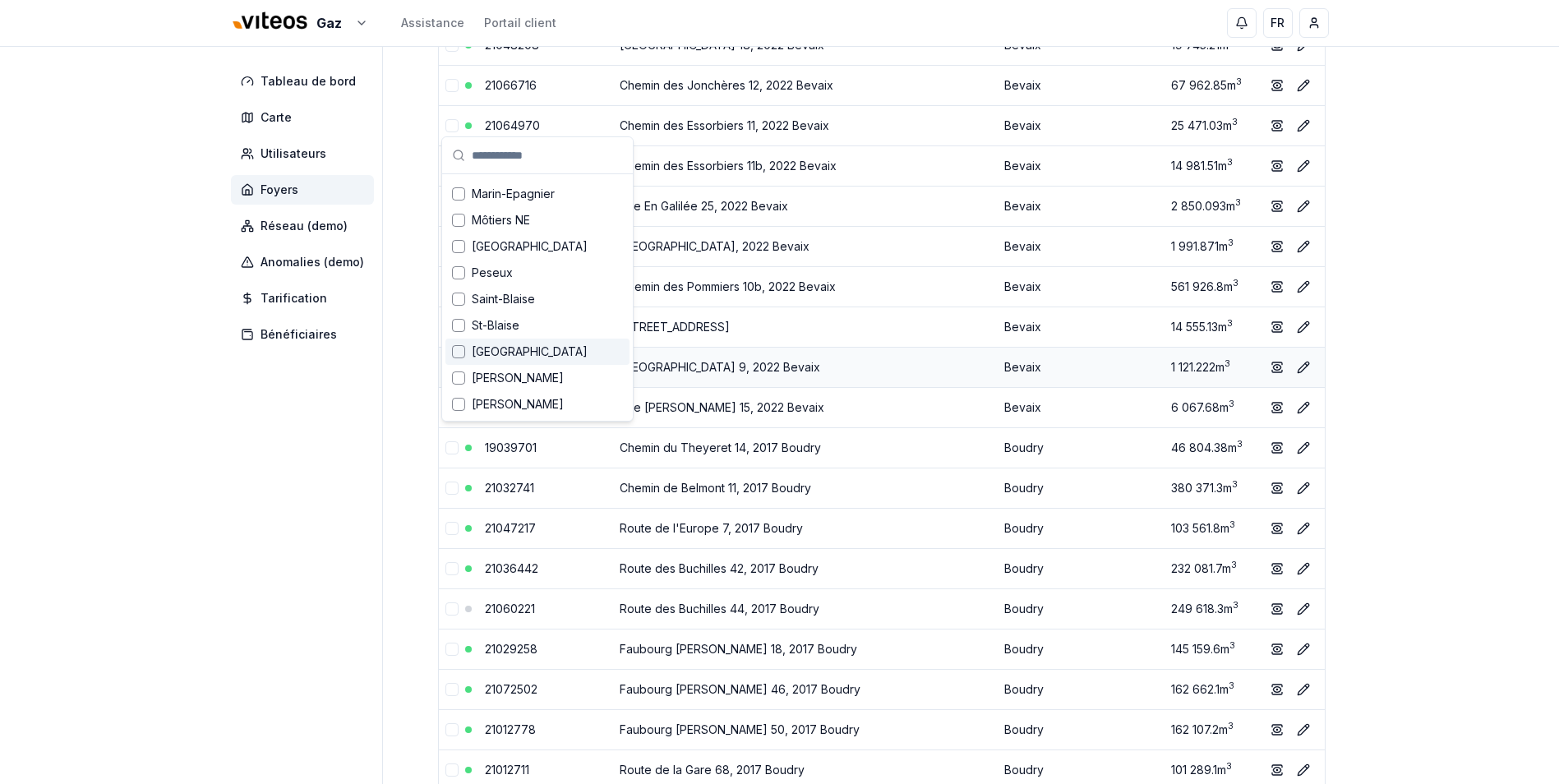
scroll to position [0, 0]
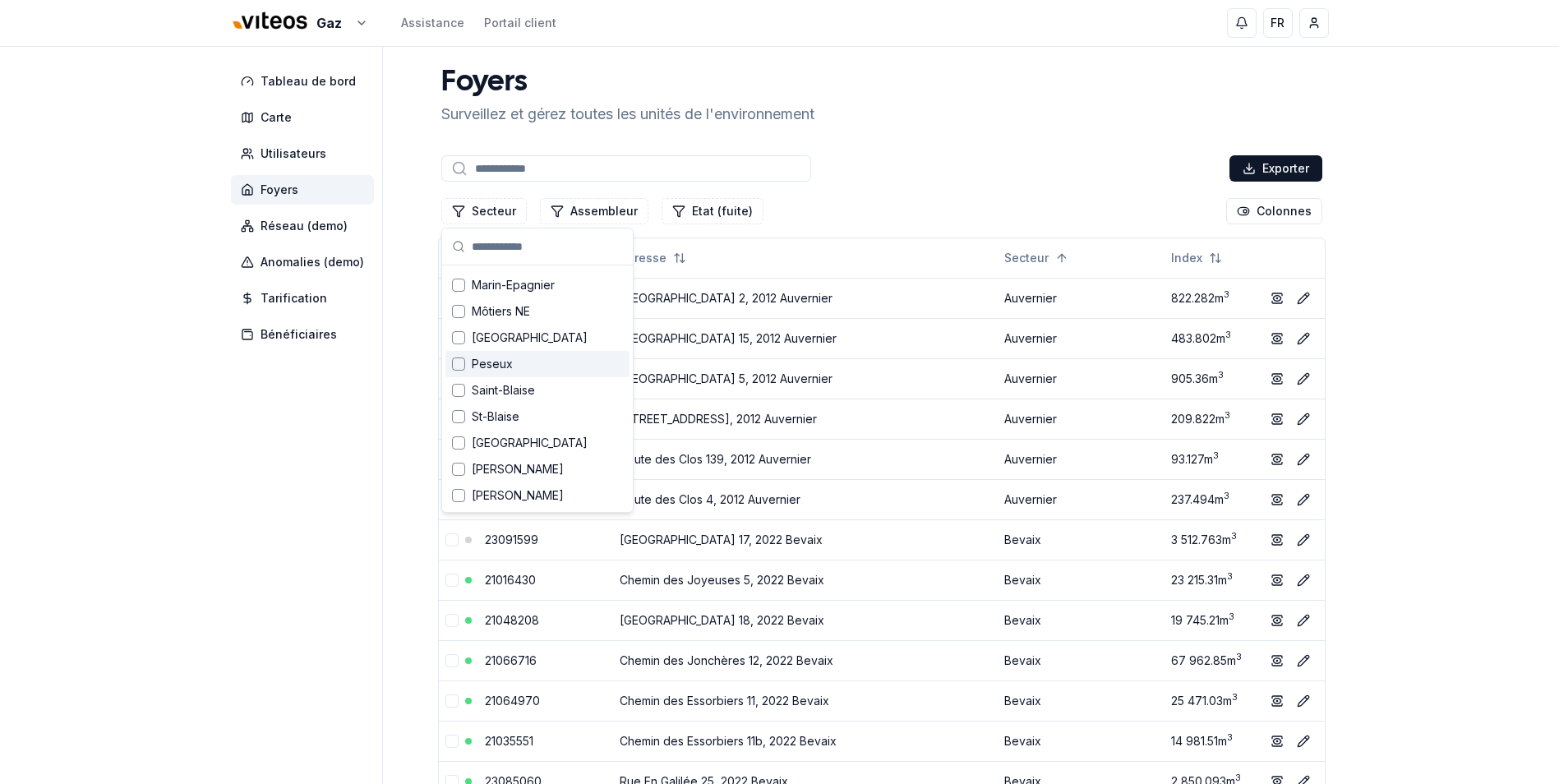
click at [1030, 124] on div "Foyers Surveillez et gérez toutes les unités de l'environnement" at bounding box center [882, 96] width 894 height 59
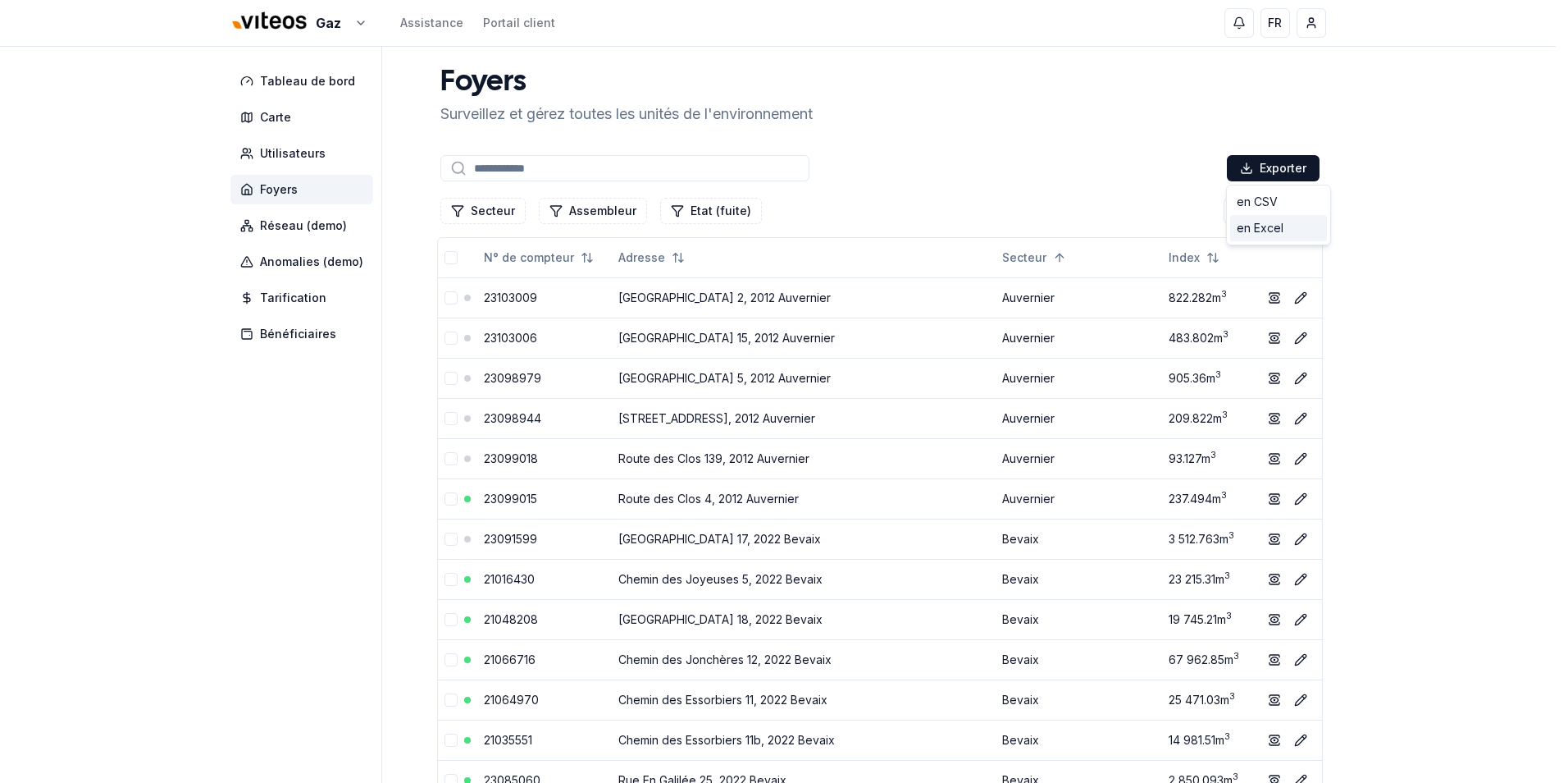
click at [1268, 233] on div "en Excel" at bounding box center [1278, 228] width 97 height 27
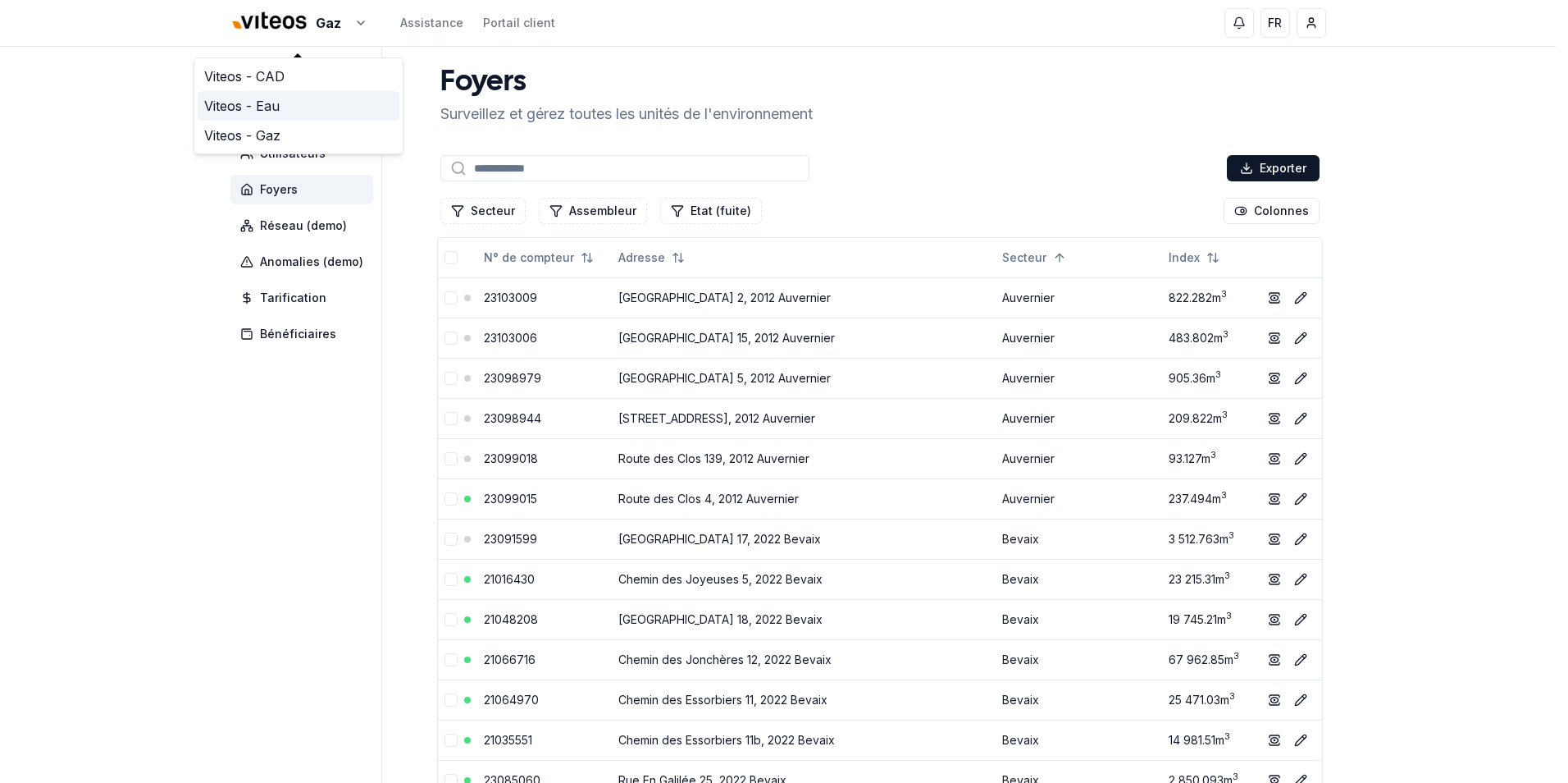
click at [272, 110] on link "Viteos - Eau" at bounding box center [299, 105] width 202 height 29
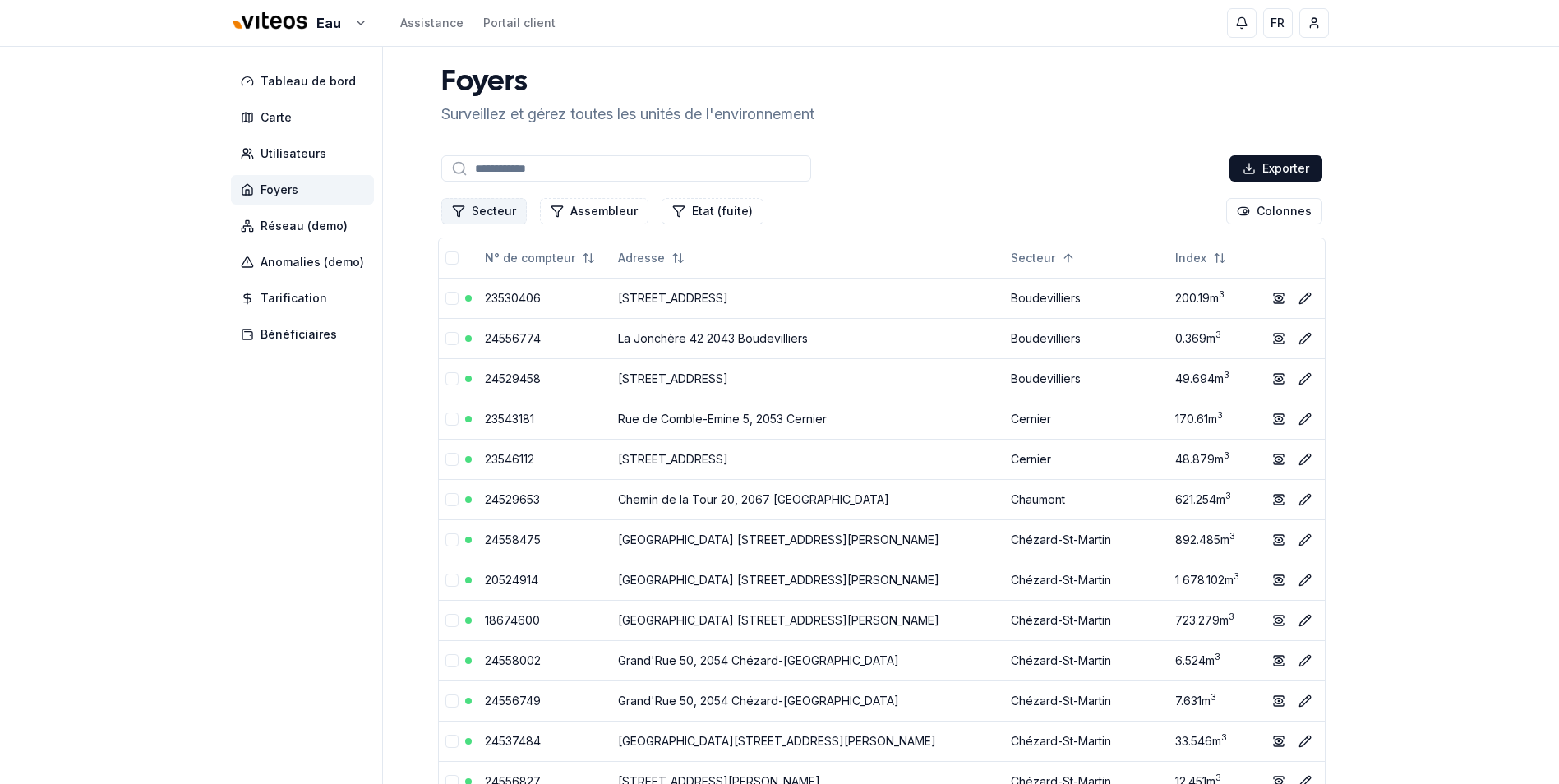
click at [506, 210] on button "Secteur" at bounding box center [484, 211] width 86 height 27
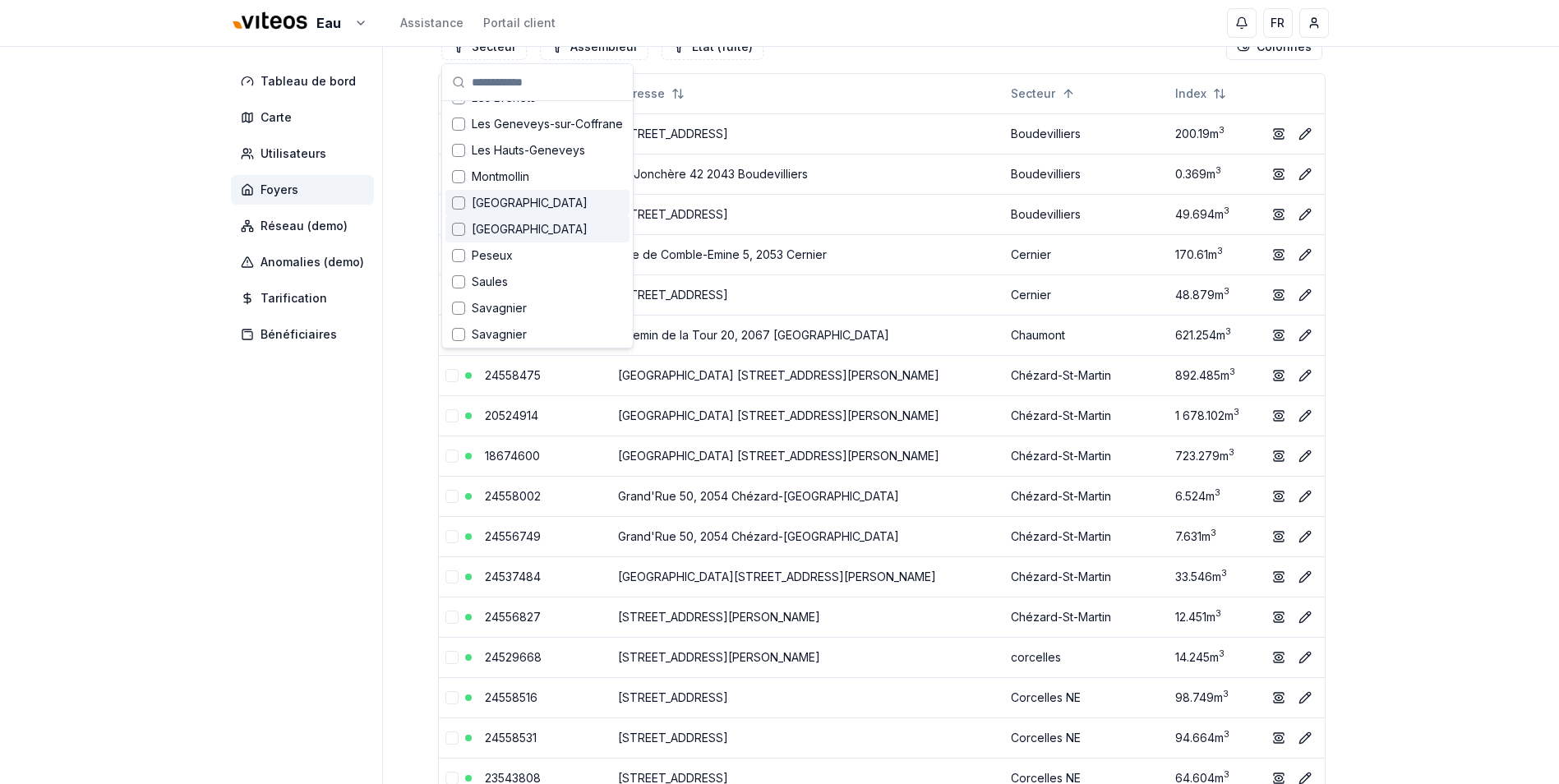
scroll to position [549, 0]
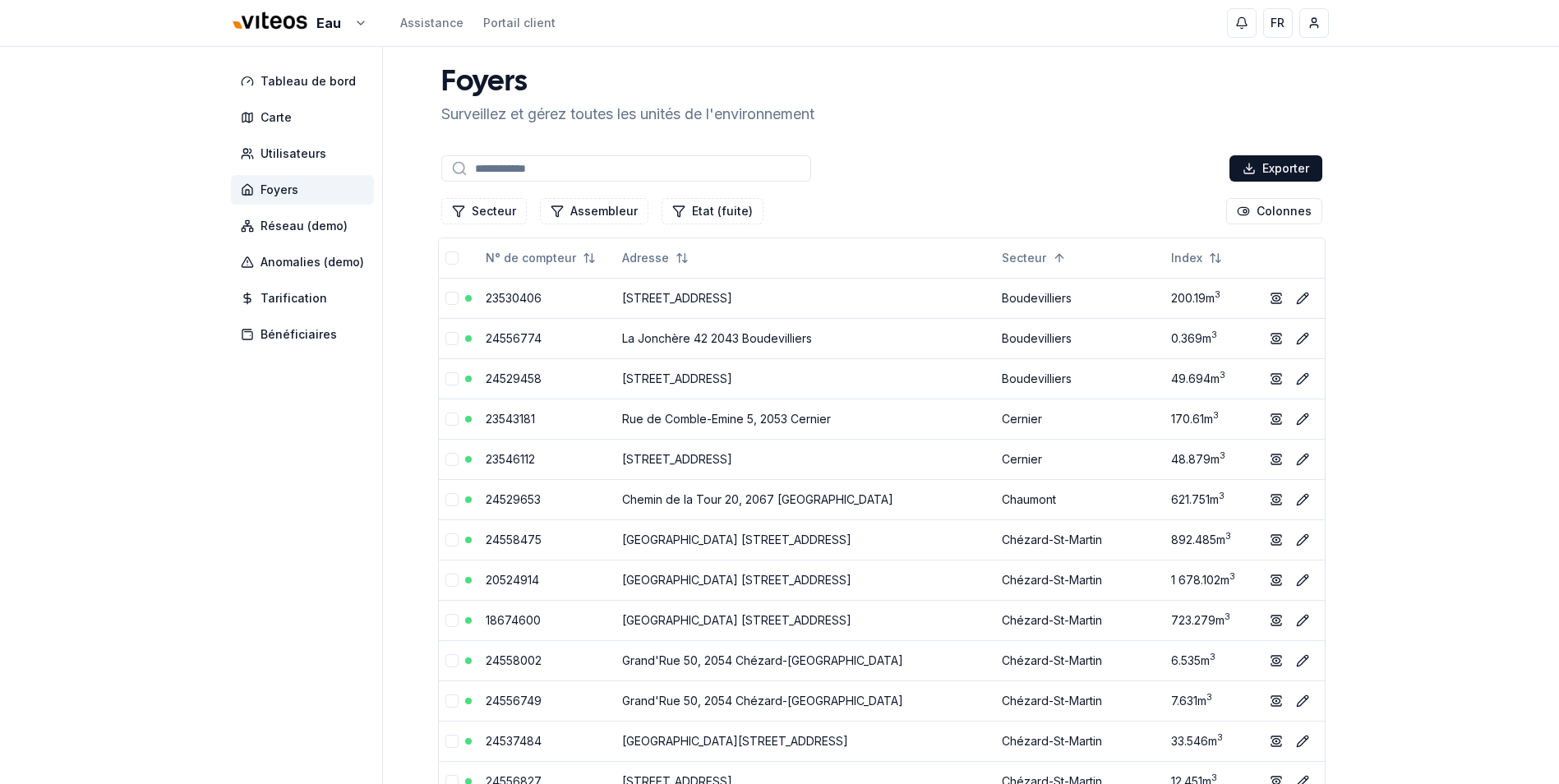
click at [507, 163] on input at bounding box center [625, 168] width 370 height 27
type input "****"
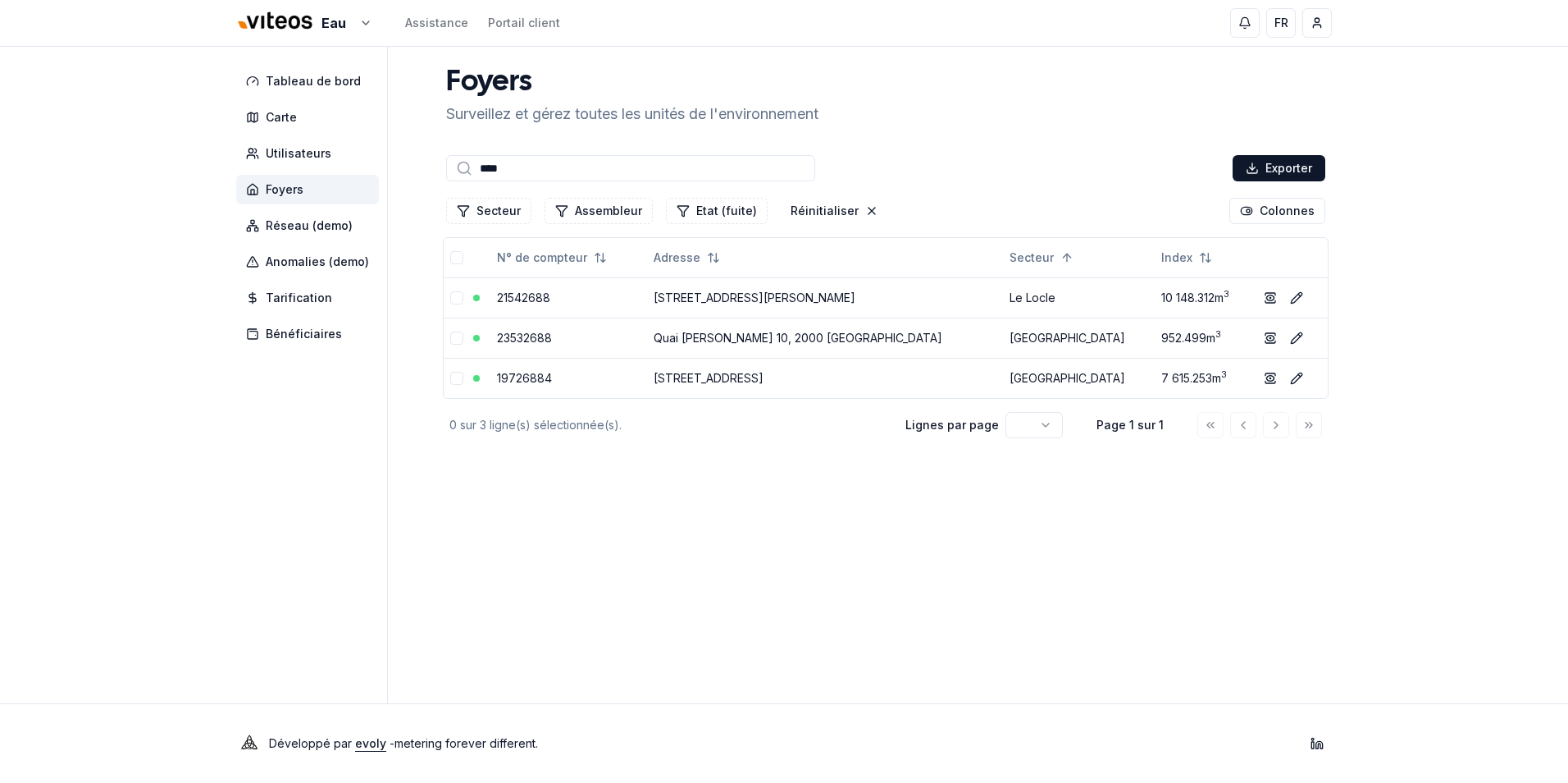
drag, startPoint x: 581, startPoint y: 171, endPoint x: 371, endPoint y: 171, distance: 210.0
click at [371, 171] on div "Tableau de bord Carte Utilisateurs Foyers Réseau (demo) Anomalies (demo) Tarifi…" at bounding box center [784, 375] width 1148 height 656
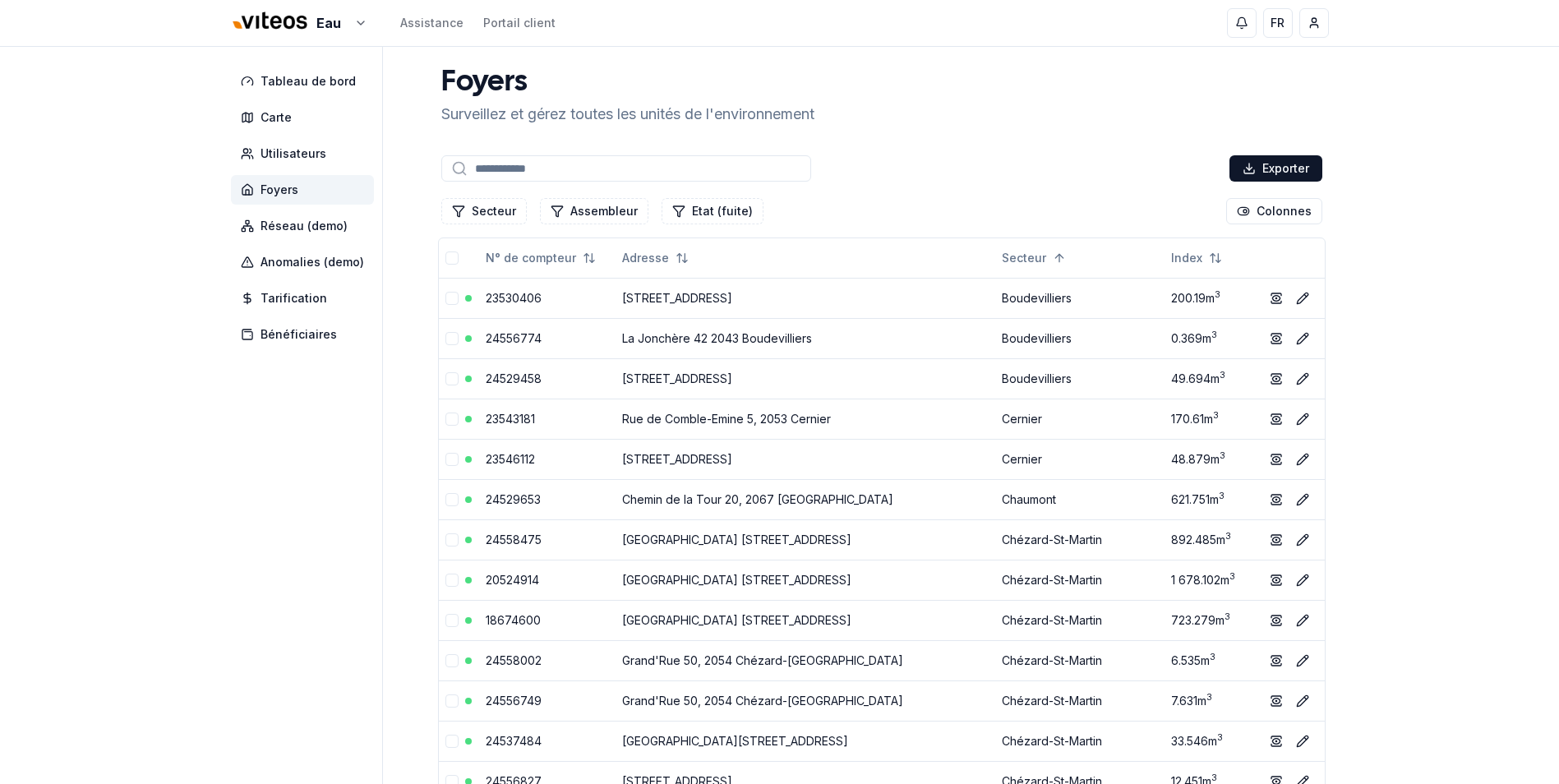
click at [537, 167] on input at bounding box center [625, 168] width 370 height 27
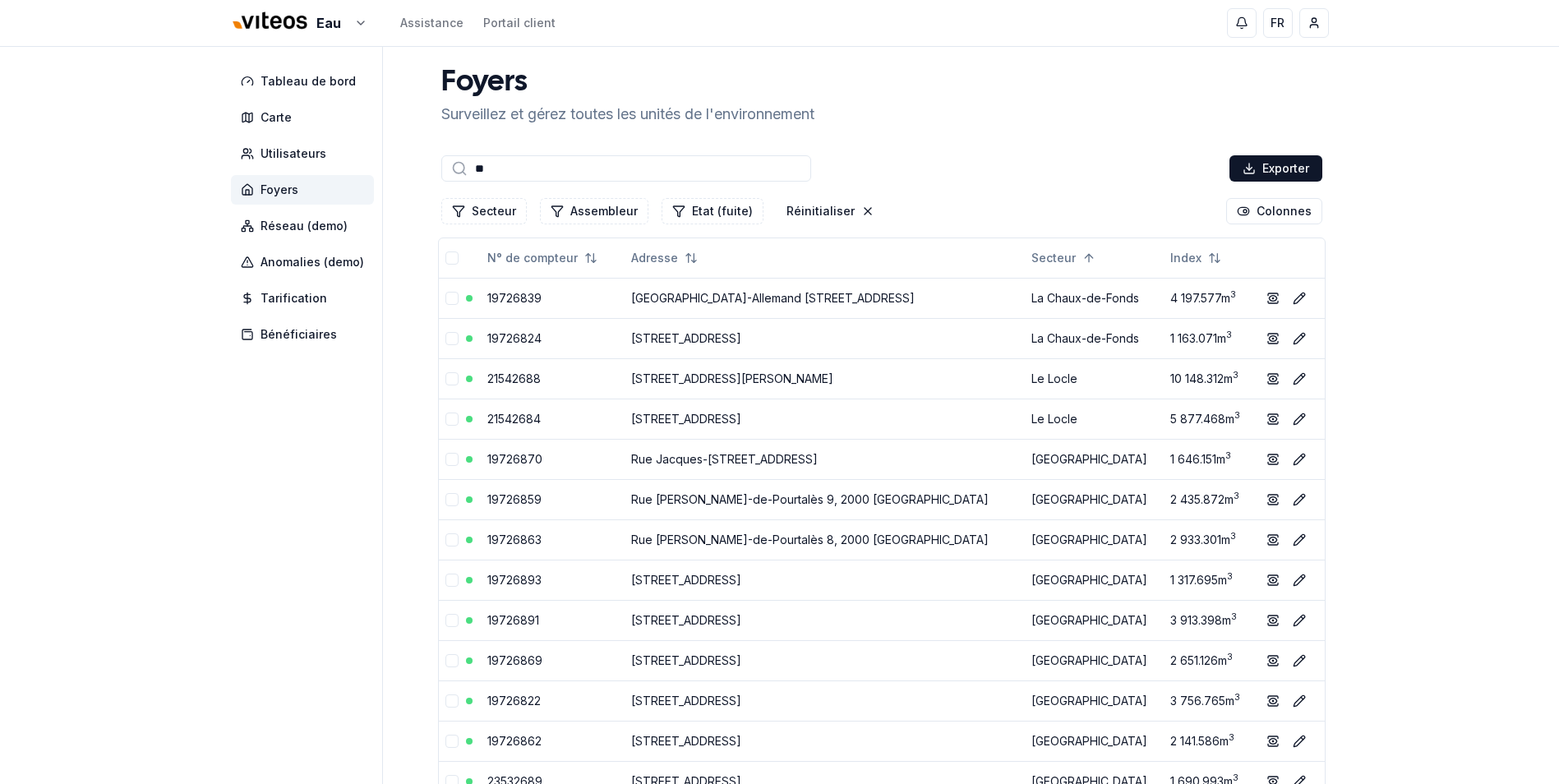
type input "*"
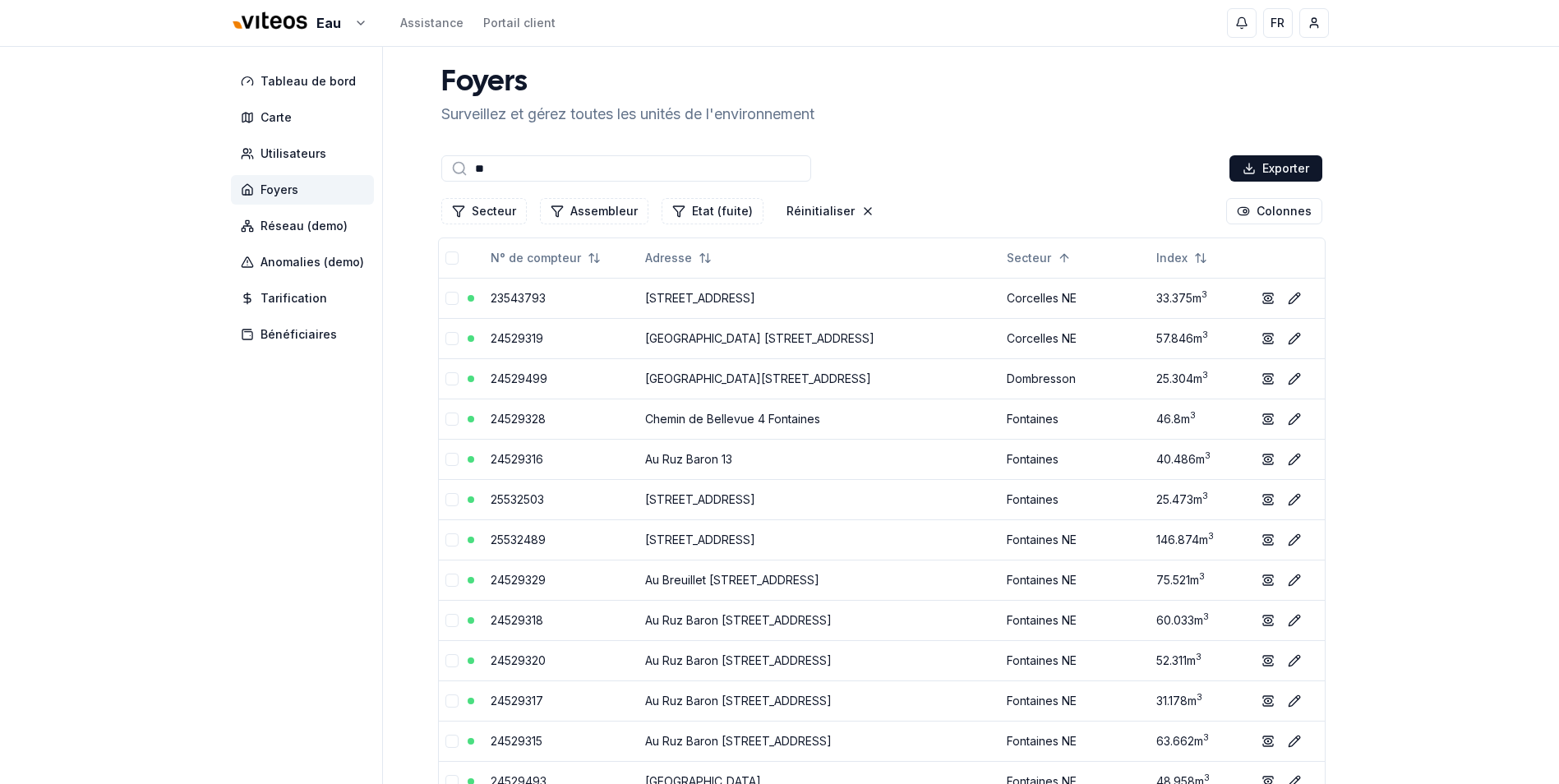
type input "*"
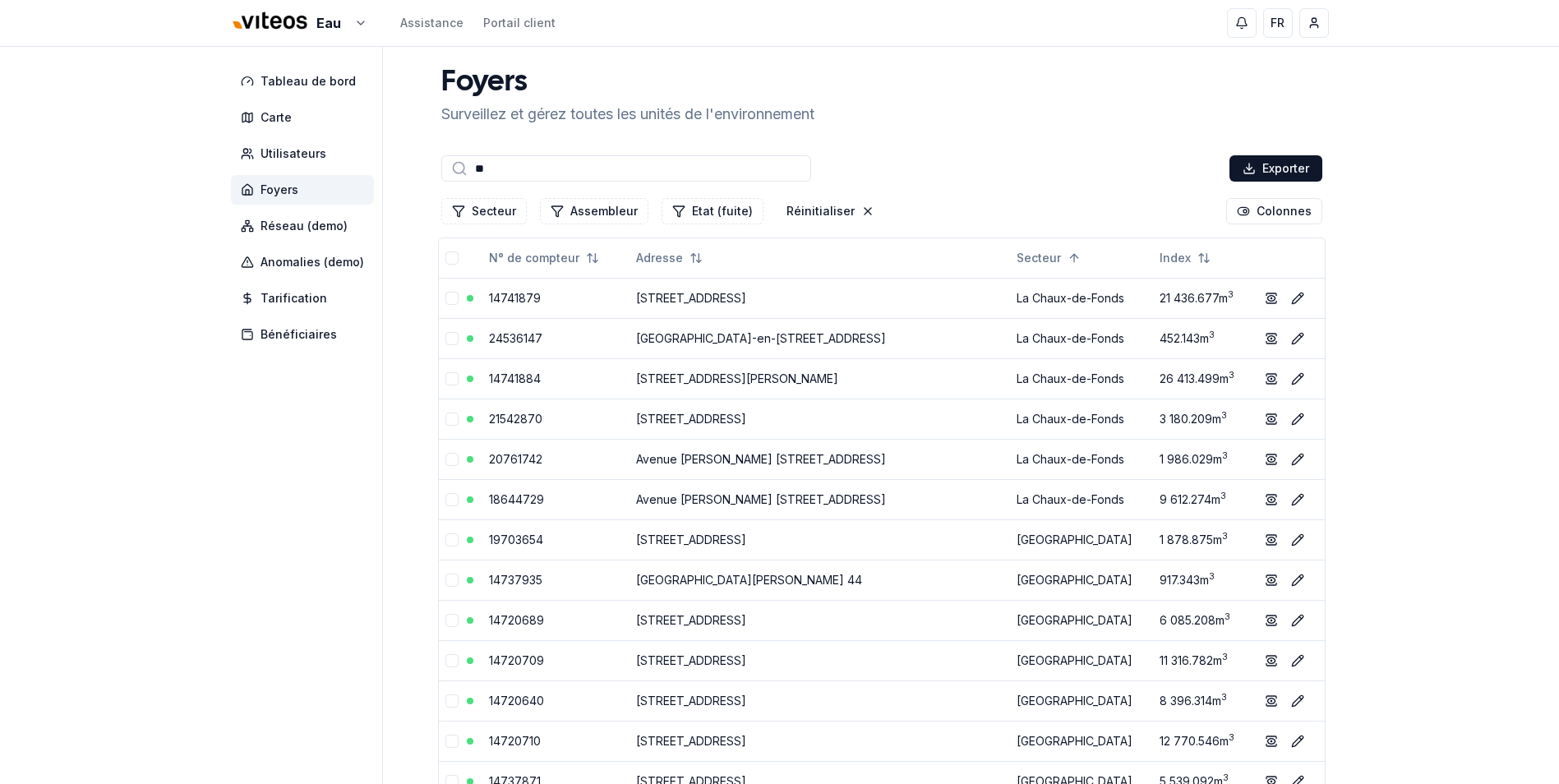
type input "*"
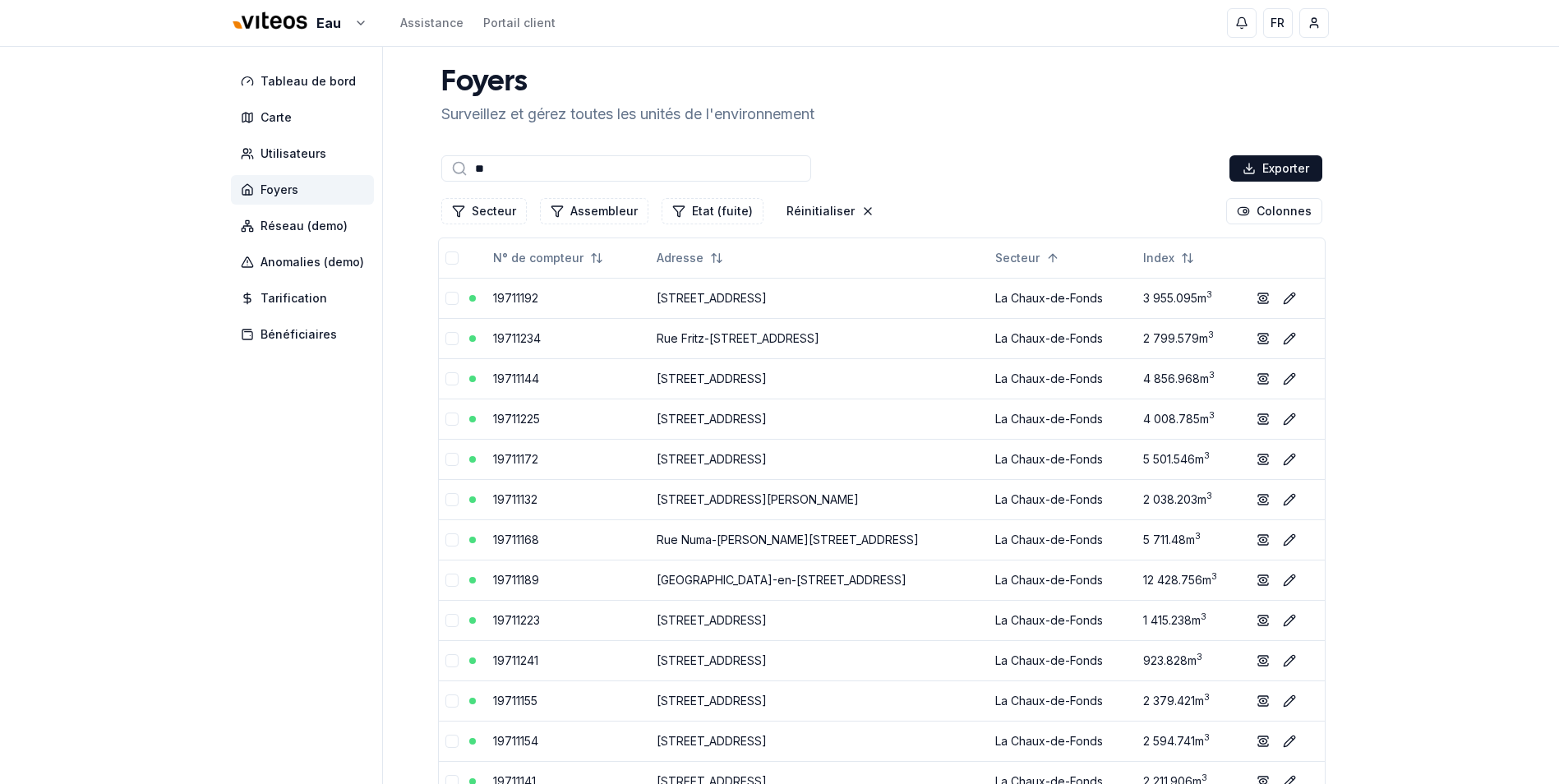
type input "*"
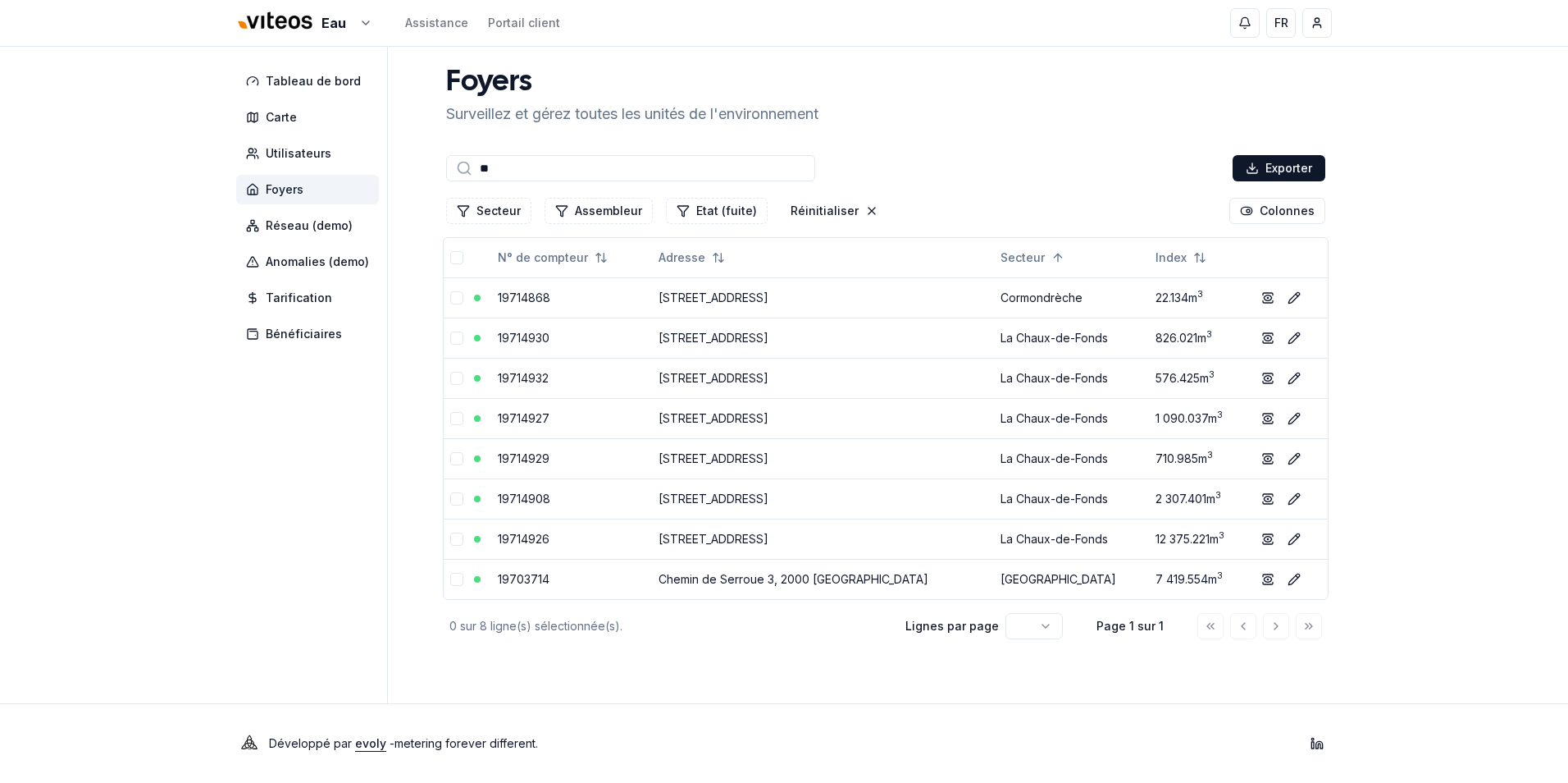
type input "*"
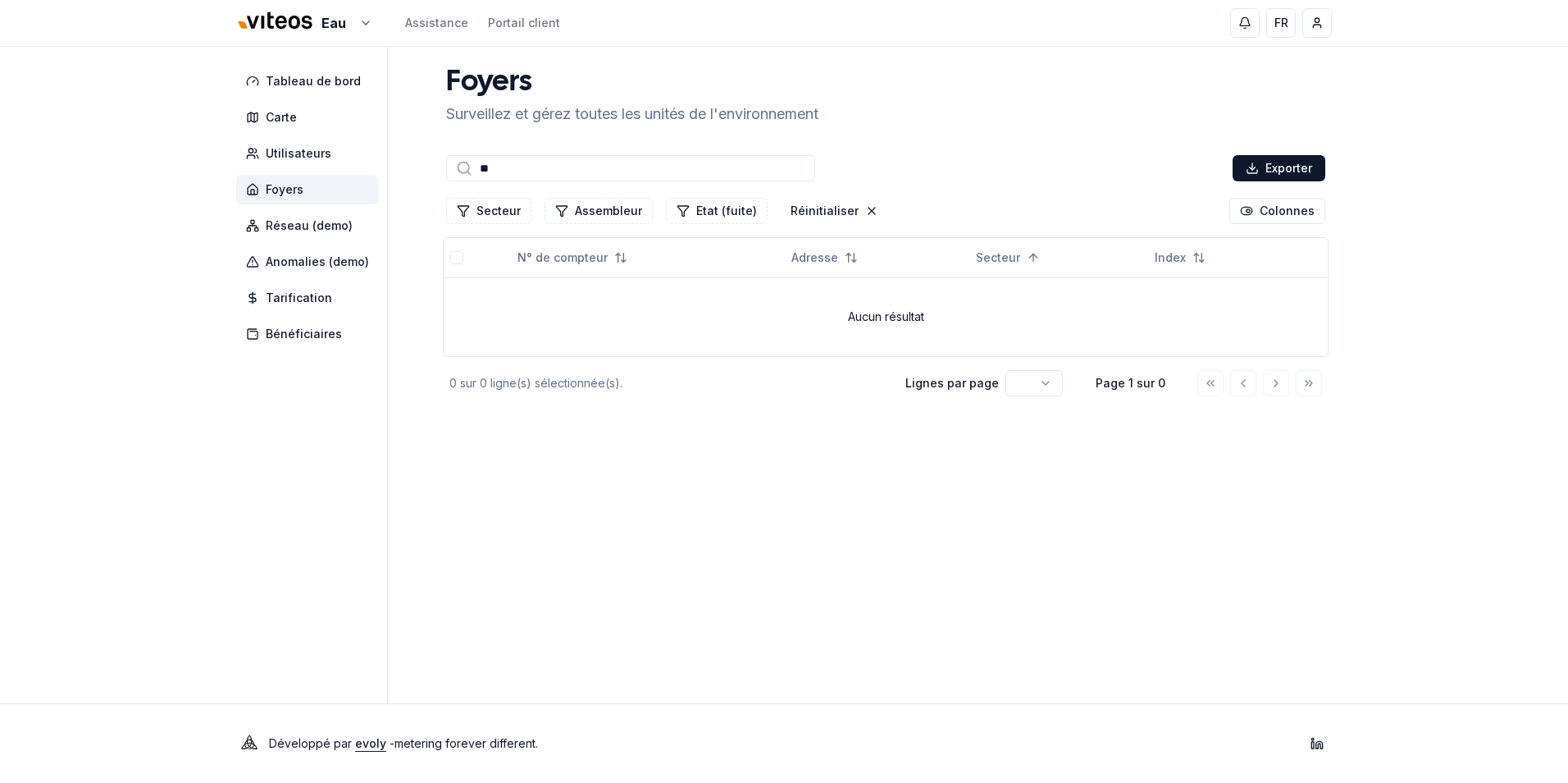
type input "*"
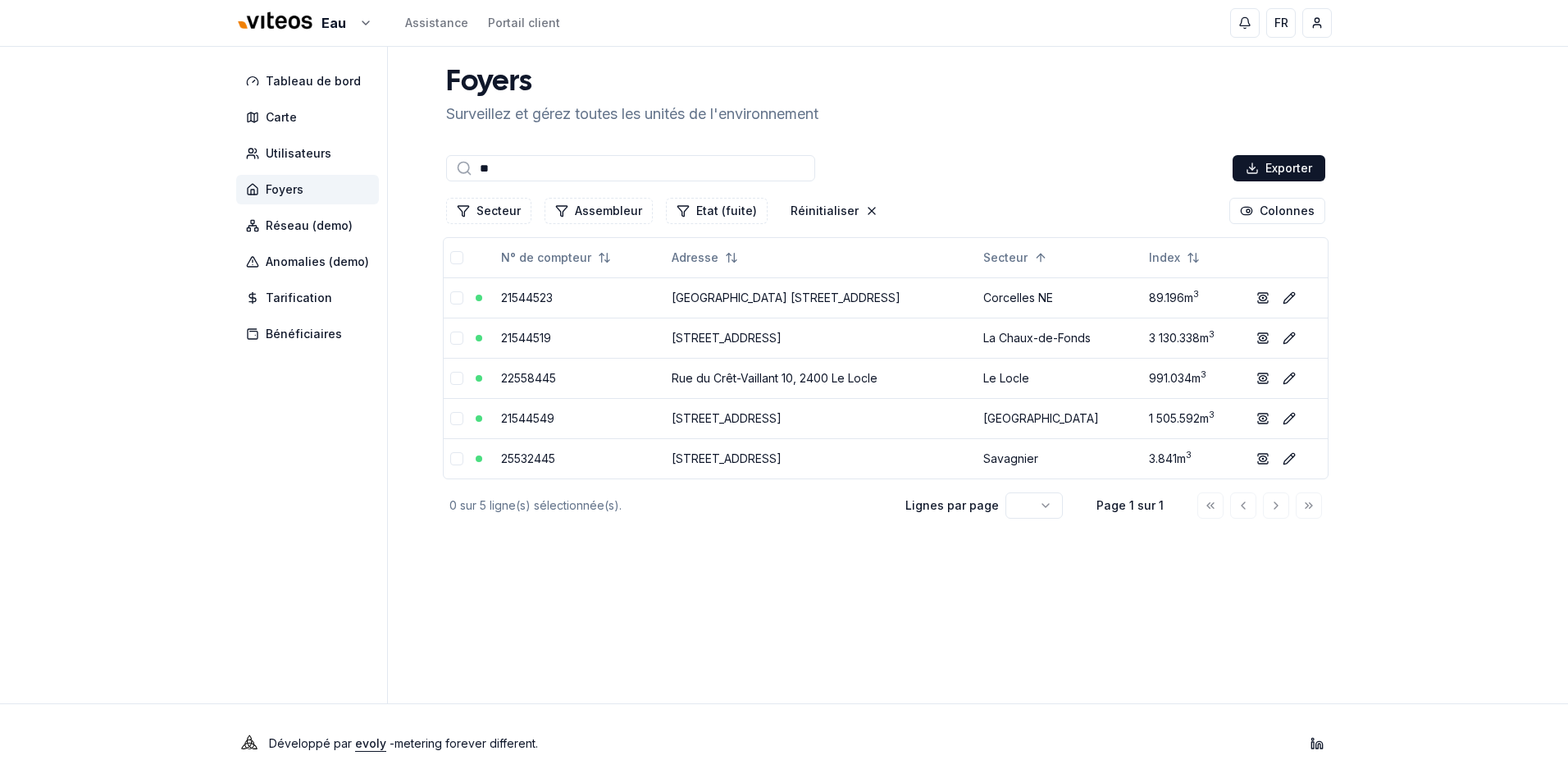
type input "*"
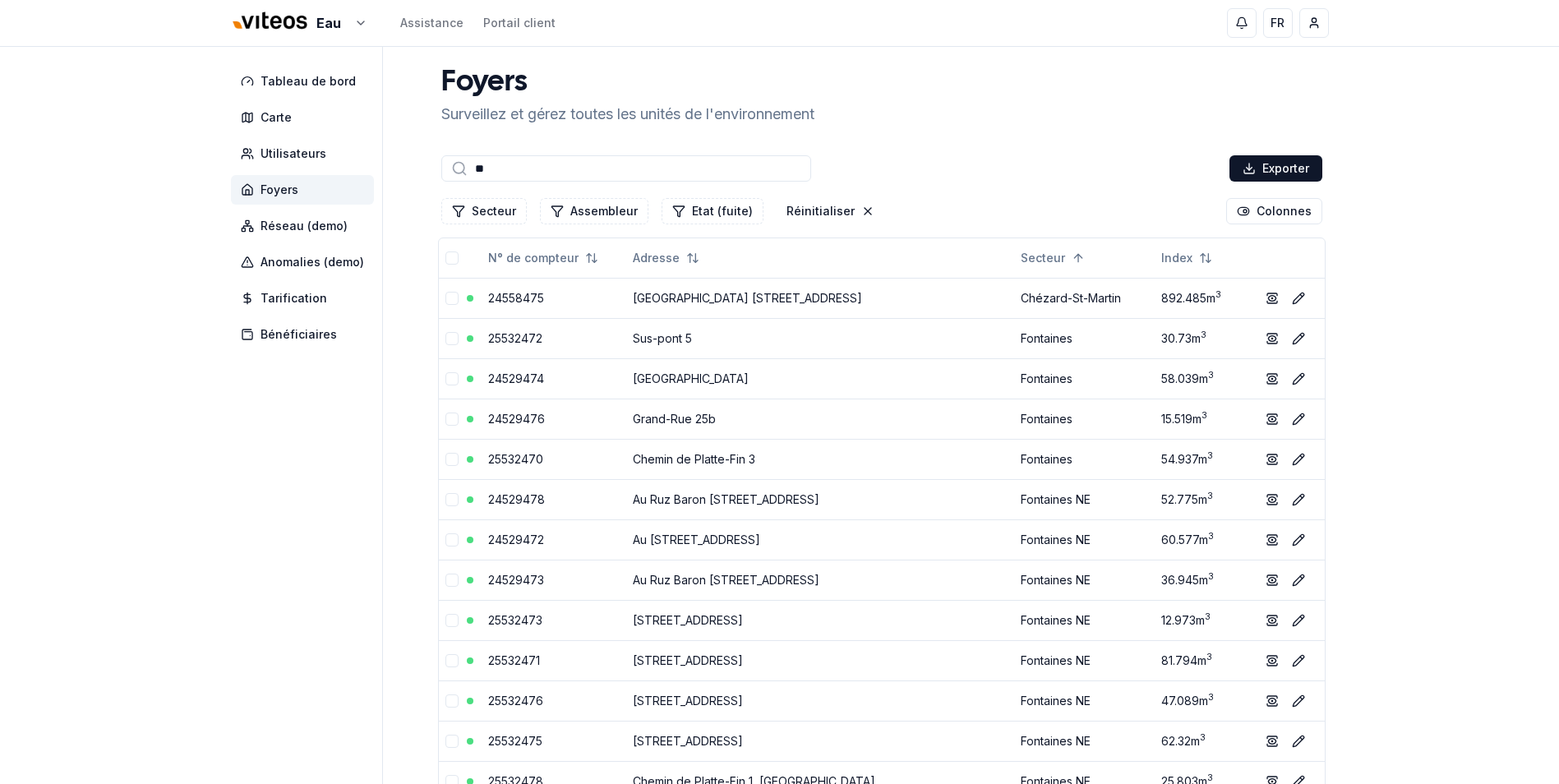
type input "*"
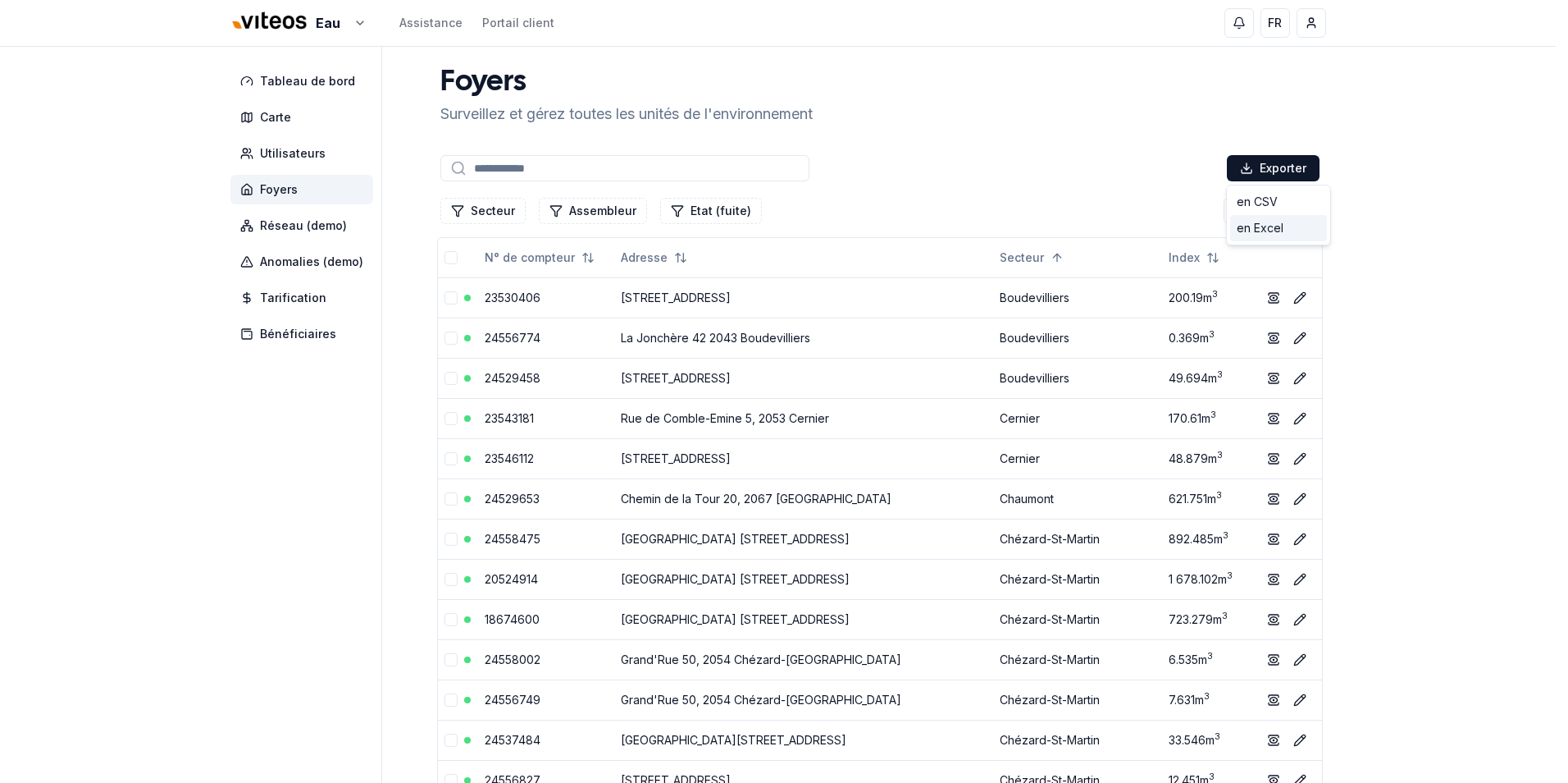
click at [1273, 228] on div "en Excel" at bounding box center [1278, 228] width 97 height 27
